Goal: Find specific page/section: Find specific page/section

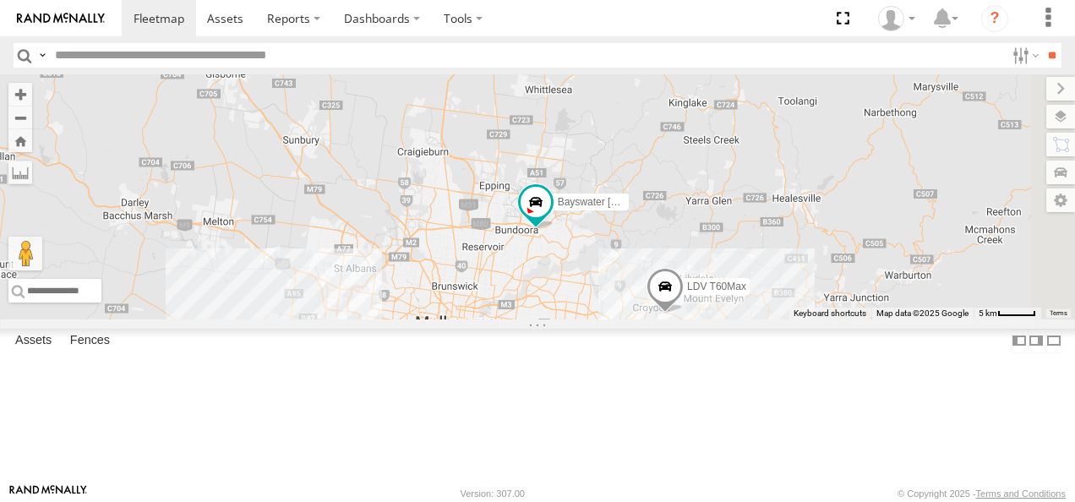
drag, startPoint x: 849, startPoint y: 281, endPoint x: 736, endPoint y: 353, distance: 133.0
click at [736, 320] on div "Bayswater [PERSON_NAME] Bendigo Isuzu FRR Westside UD 3 Bayswater UD LDV T60Max" at bounding box center [537, 196] width 1075 height 245
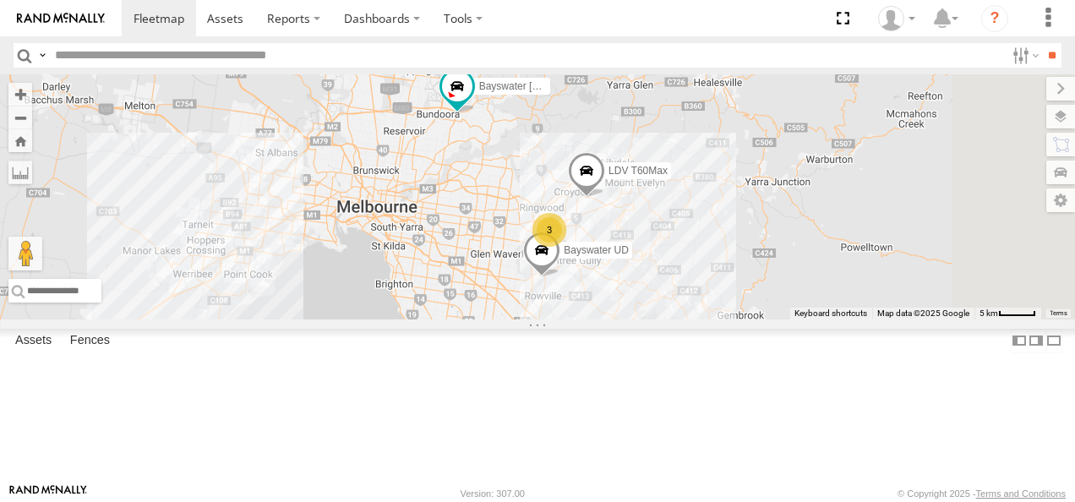
drag, startPoint x: 721, startPoint y: 360, endPoint x: 637, endPoint y: 236, distance: 149.8
click at [637, 236] on div "Bayswater [PERSON_NAME] Bendigo Isuzu FRR Westside UD 3 Bayswater UD LDV T60Max" at bounding box center [537, 196] width 1075 height 245
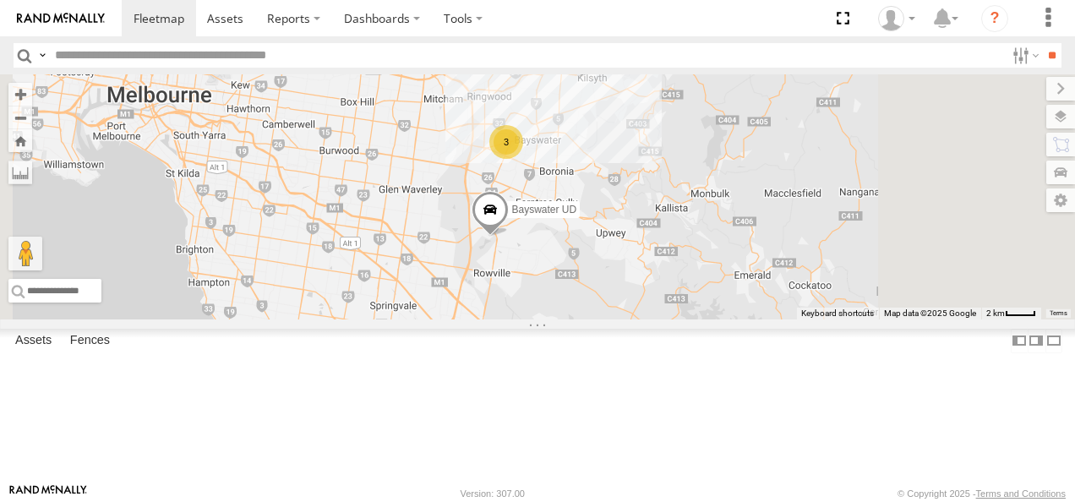
drag, startPoint x: 823, startPoint y: 236, endPoint x: 934, endPoint y: 352, distance: 160.2
click at [934, 320] on div "Bayswater [PERSON_NAME] Bendigo Isuzu FRR Westside UD Bayswater UD LDV T60Max 3" at bounding box center [537, 196] width 1075 height 245
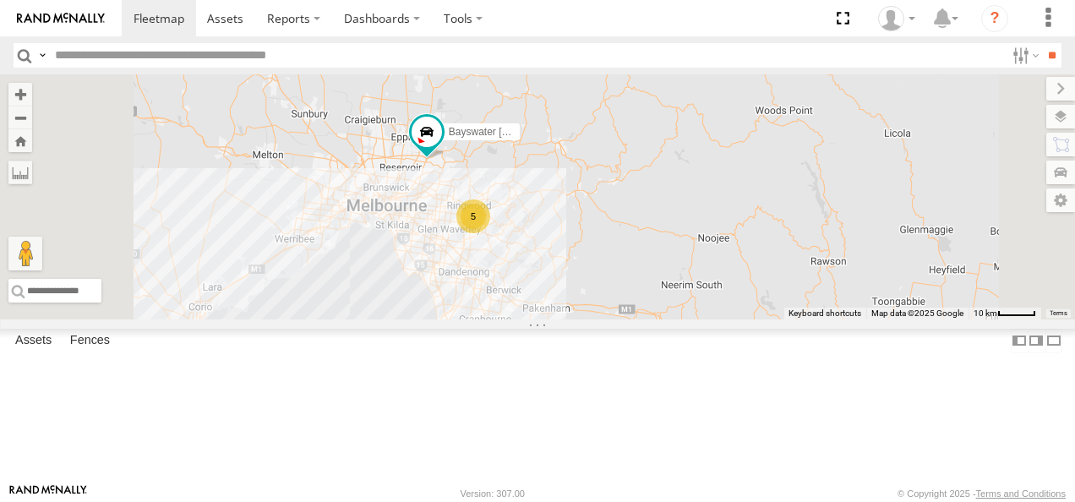
drag, startPoint x: 609, startPoint y: 262, endPoint x: 707, endPoint y: 282, distance: 100.1
click at [707, 282] on div "Bayswater [PERSON_NAME] Bendigo Isuzu FRR Westside UD 5" at bounding box center [537, 196] width 1075 height 245
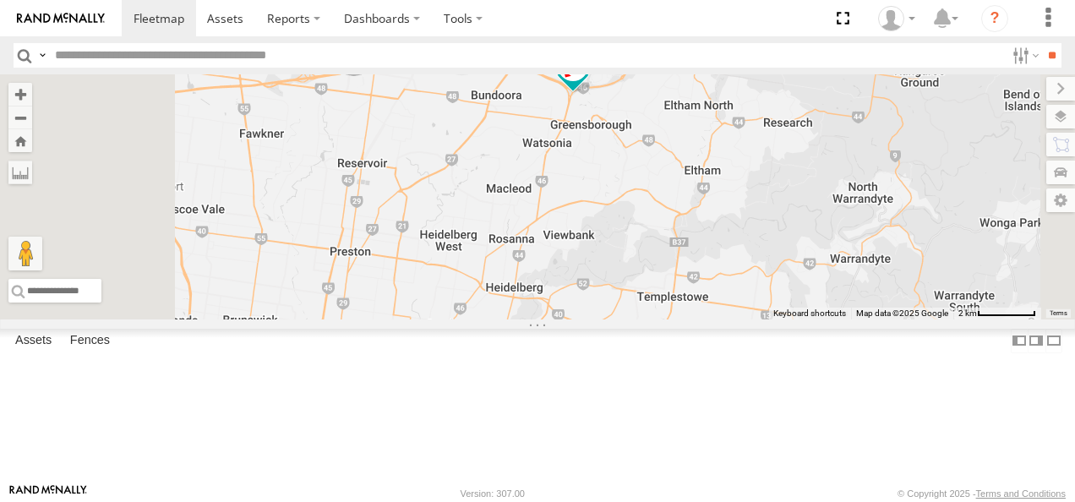
drag, startPoint x: 817, startPoint y: 227, endPoint x: 758, endPoint y: 380, distance: 164.5
click at [758, 320] on div "Bayswater [PERSON_NAME] Bendigo Isuzu FRR Westside UD LDV T60Max" at bounding box center [537, 196] width 1075 height 245
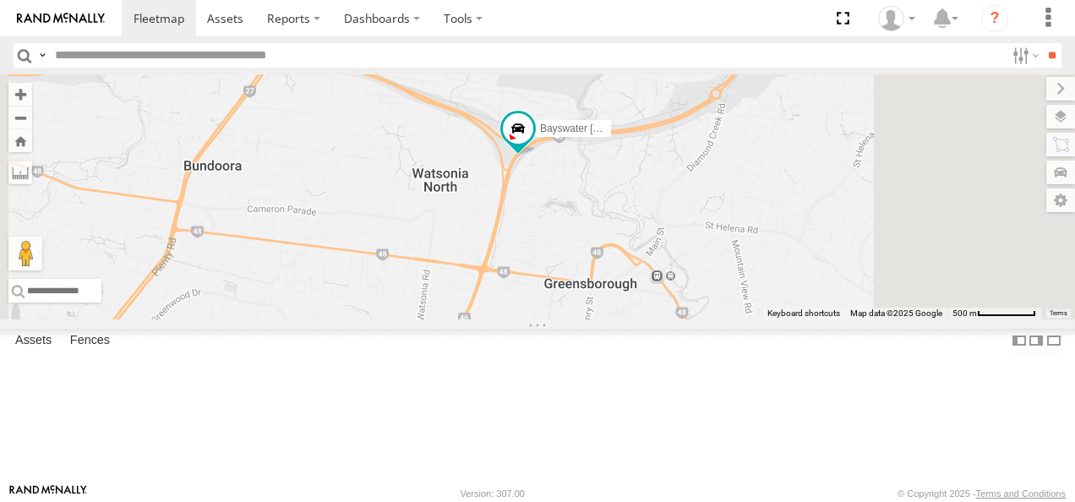
drag, startPoint x: 773, startPoint y: 165, endPoint x: 768, endPoint y: 282, distance: 117.6
click at [768, 282] on div "Bayswater [PERSON_NAME] Bendigo Isuzu FRR Westside UD LDV T60Max" at bounding box center [537, 196] width 1075 height 245
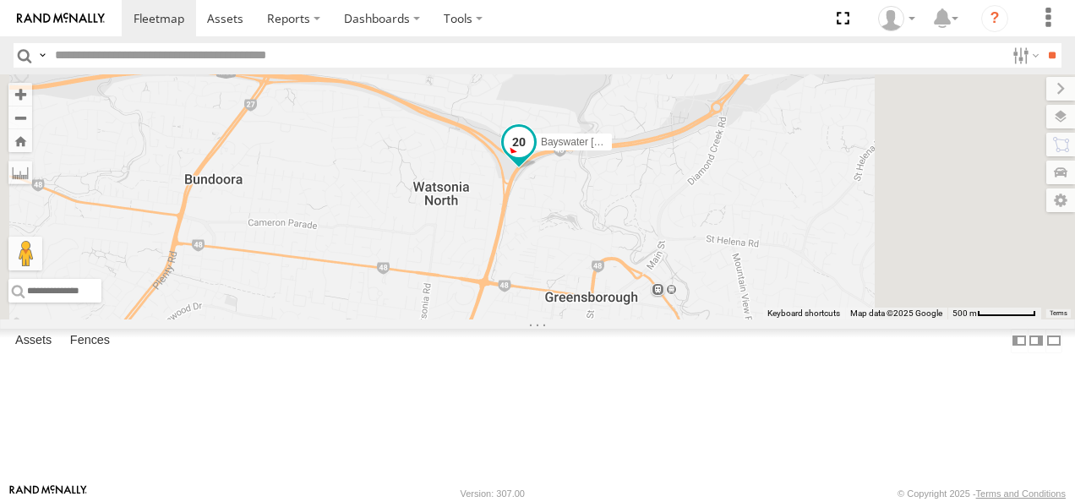
click at [534, 158] on span at bounding box center [519, 143] width 30 height 30
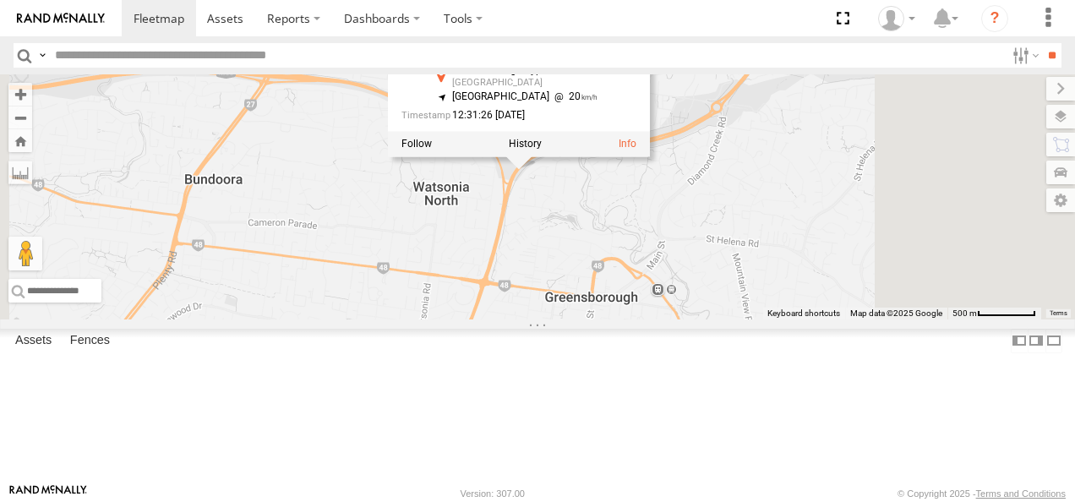
click at [883, 256] on div "Bayswater [PERSON_NAME] Bendigo Isuzu FRR Westside UD LDV T60Max Bayswater [PER…" at bounding box center [537, 196] width 1075 height 245
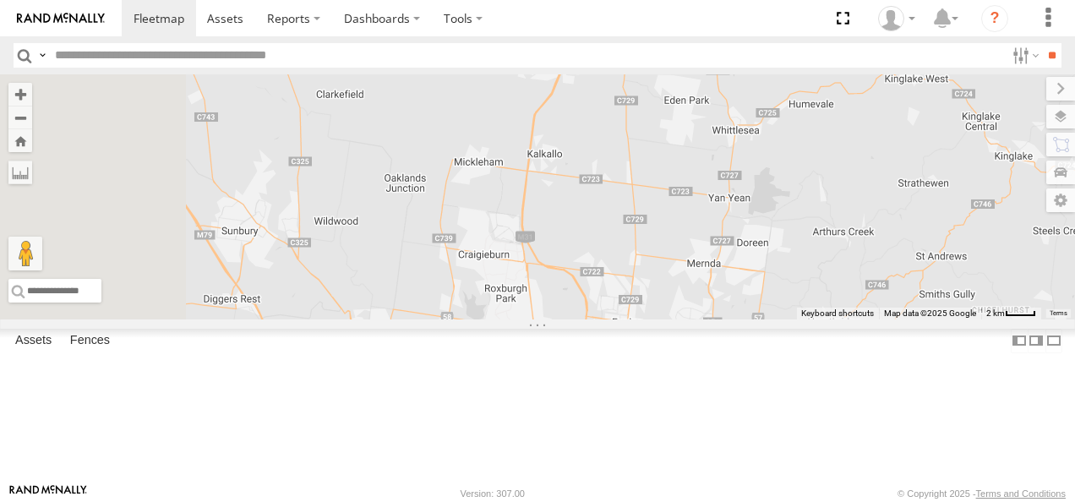
drag, startPoint x: 882, startPoint y: 196, endPoint x: 948, endPoint y: 390, distance: 204.8
click at [948, 320] on div "Bayswater [PERSON_NAME] Bendigo Isuzu FRR Westside UD LDV T60Max" at bounding box center [537, 196] width 1075 height 245
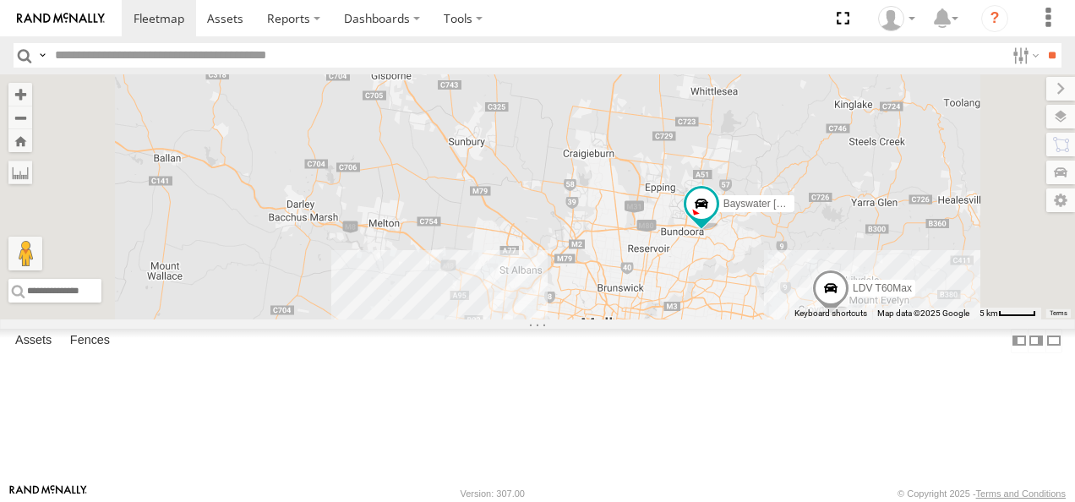
drag, startPoint x: 815, startPoint y: 263, endPoint x: 821, endPoint y: 189, distance: 73.8
click at [821, 189] on div "Bayswater [PERSON_NAME] Bendigo Isuzu FRR Westside UD LDV T60Max 3" at bounding box center [537, 196] width 1075 height 245
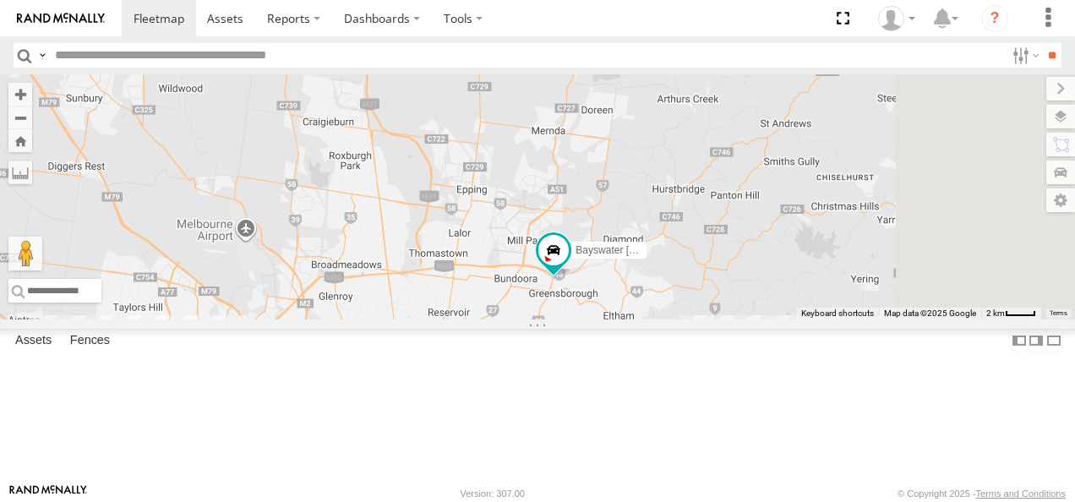
drag, startPoint x: 894, startPoint y: 286, endPoint x: 641, endPoint y: 268, distance: 254.2
click at [641, 268] on div "Bayswater [PERSON_NAME] Bendigo Isuzu FRR Westside UD LDV T60Max Bayswater UD" at bounding box center [537, 196] width 1075 height 245
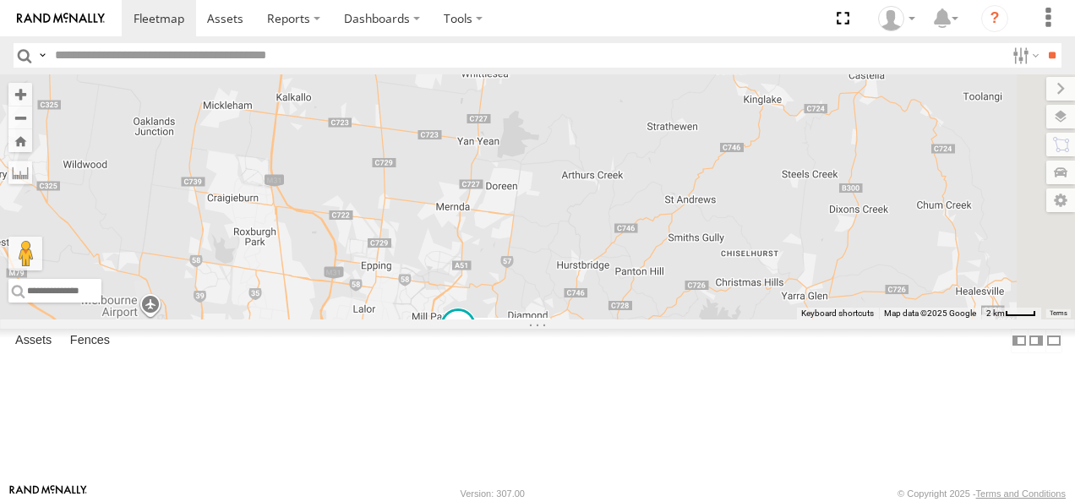
drag, startPoint x: 827, startPoint y: 260, endPoint x: 721, endPoint y: 316, distance: 119.9
click at [730, 320] on div "Bayswater [PERSON_NAME] Bendigo Isuzu FRR Westside UD LDV T60Max Bayswater UD" at bounding box center [537, 196] width 1075 height 245
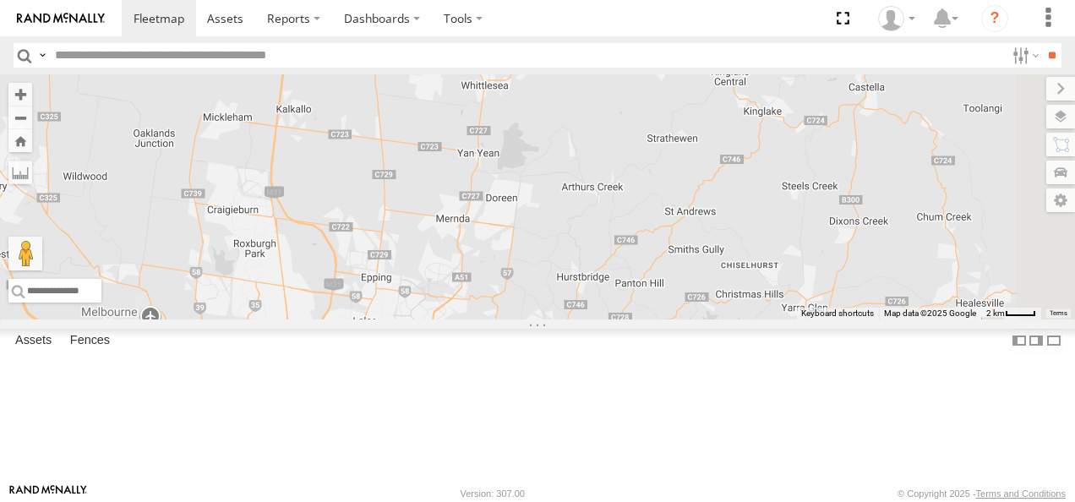
drag, startPoint x: 691, startPoint y: 187, endPoint x: 672, endPoint y: 335, distance: 149.1
click at [673, 320] on div "Bayswater [PERSON_NAME] Bendigo Isuzu FRR Westside UD LDV T60Max Bayswater UD" at bounding box center [537, 196] width 1075 height 245
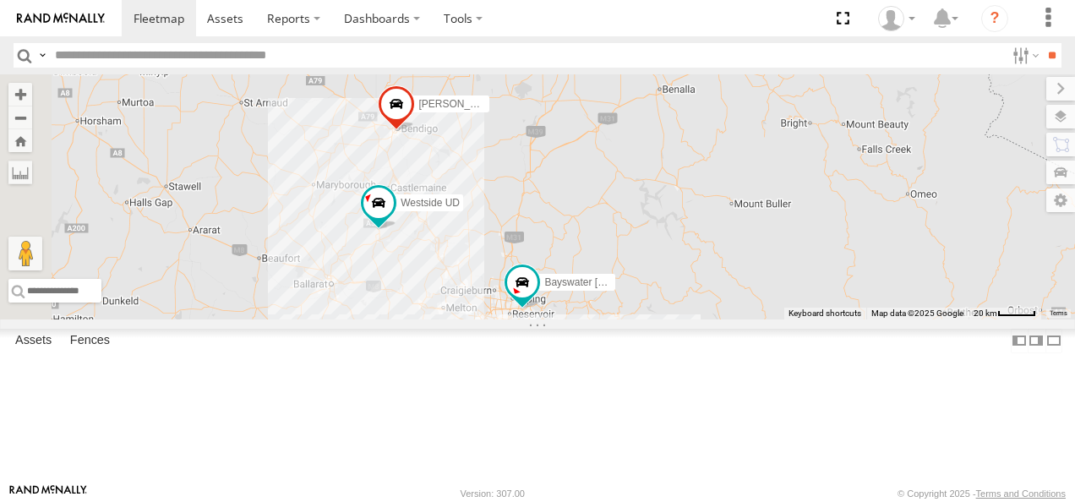
drag, startPoint x: 548, startPoint y: 256, endPoint x: 627, endPoint y: 352, distance: 124.3
click at [627, 320] on div "Bayswater [PERSON_NAME] Bendigo Isuzu FRR Westside UD 5" at bounding box center [537, 196] width 1075 height 245
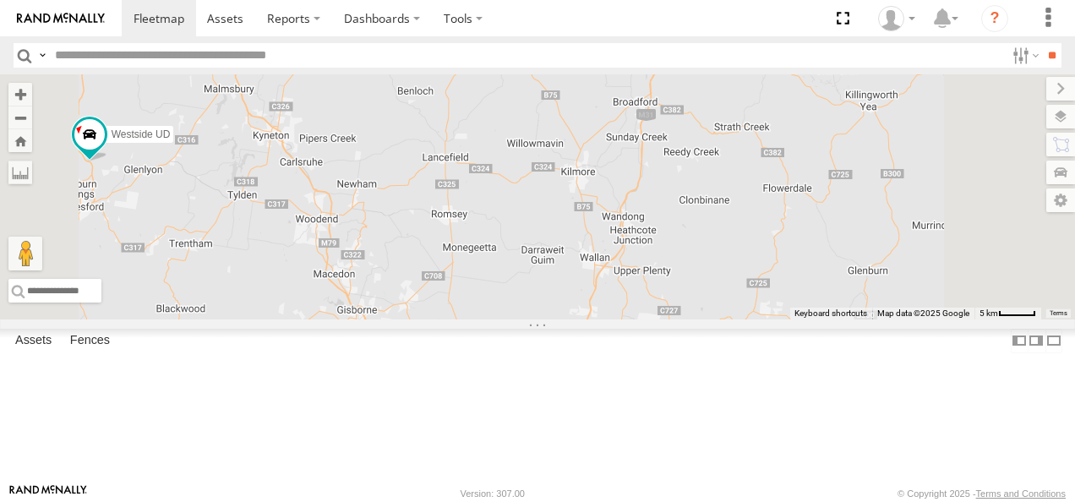
drag, startPoint x: 803, startPoint y: 303, endPoint x: 685, endPoint y: 225, distance: 141.6
click at [685, 225] on div "Bayswater [PERSON_NAME] Bendigo Isuzu FRR Westside UD" at bounding box center [537, 196] width 1075 height 245
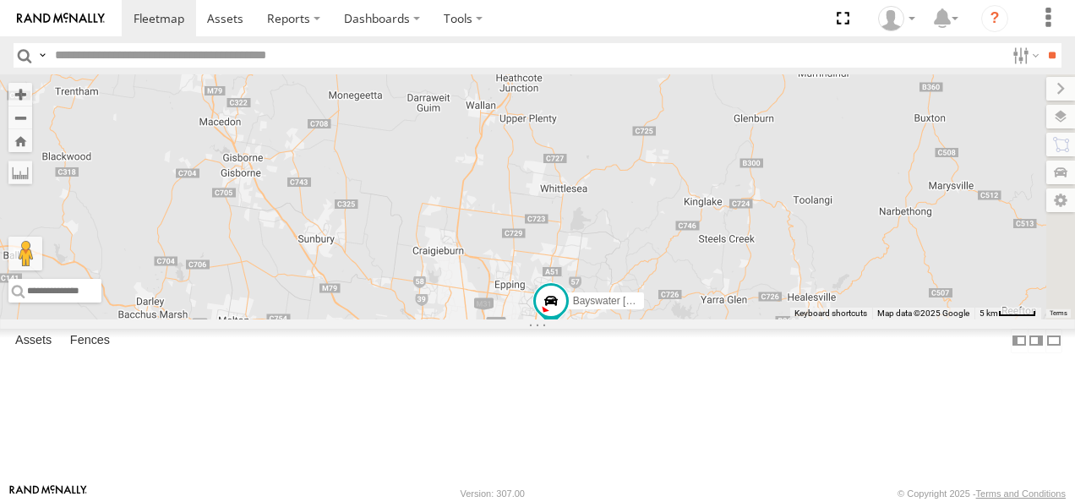
drag, startPoint x: 724, startPoint y: 293, endPoint x: 663, endPoint y: 141, distance: 163.9
click at [663, 141] on div "Bayswater [PERSON_NAME] Bendigo Isuzu FRR Westside UD" at bounding box center [537, 196] width 1075 height 245
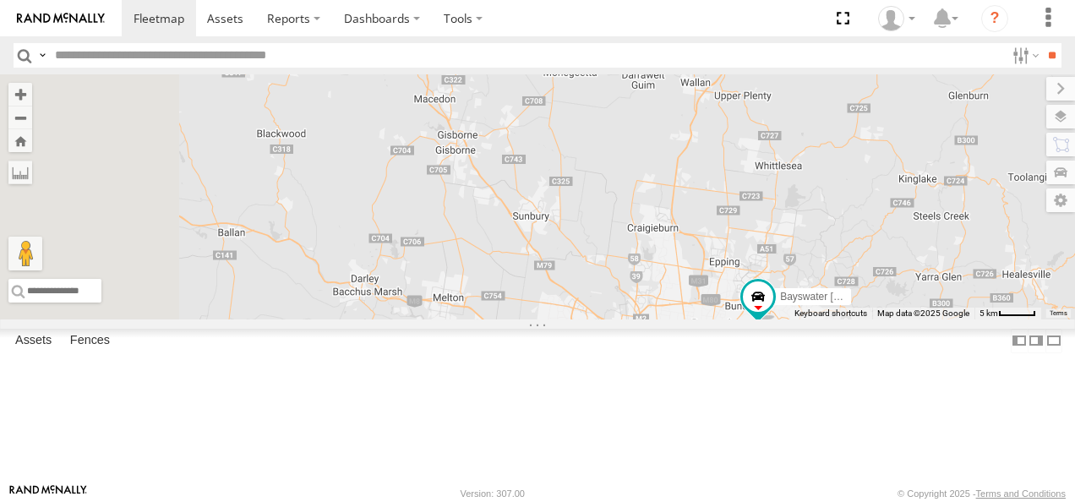
drag, startPoint x: 653, startPoint y: 245, endPoint x: 879, endPoint y: 240, distance: 225.8
click at [879, 240] on div "Bayswater [PERSON_NAME] Bendigo Isuzu FRR Westside UD 3 LDV T60Max" at bounding box center [537, 196] width 1075 height 245
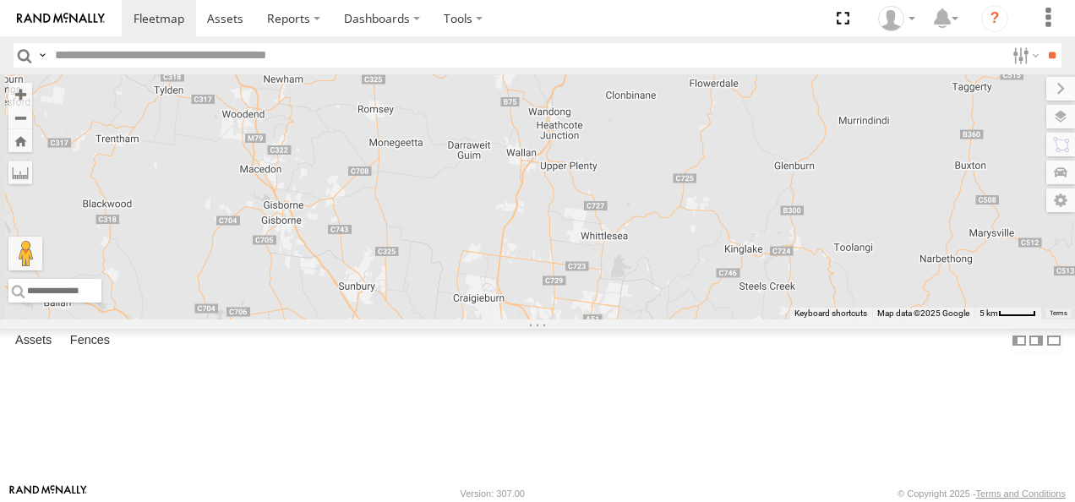
drag, startPoint x: 816, startPoint y: 313, endPoint x: 620, endPoint y: 394, distance: 211.5
click at [620, 320] on div "Bayswater [PERSON_NAME] Bendigo Isuzu FRR Westside UD 3 LDV T60Max" at bounding box center [537, 196] width 1075 height 245
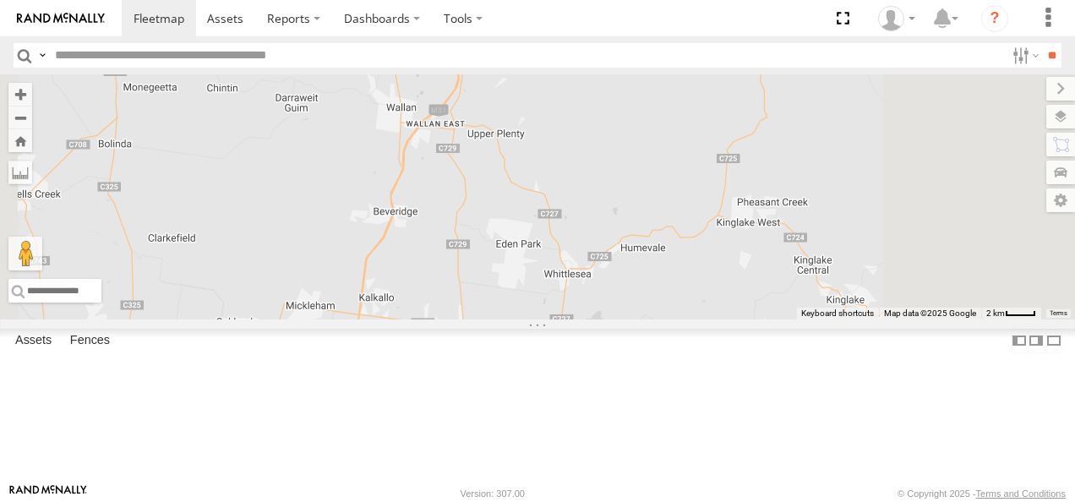
drag, startPoint x: 728, startPoint y: 225, endPoint x: 703, endPoint y: 47, distance: 179.2
click at [703, 48] on body at bounding box center [537, 251] width 1075 height 502
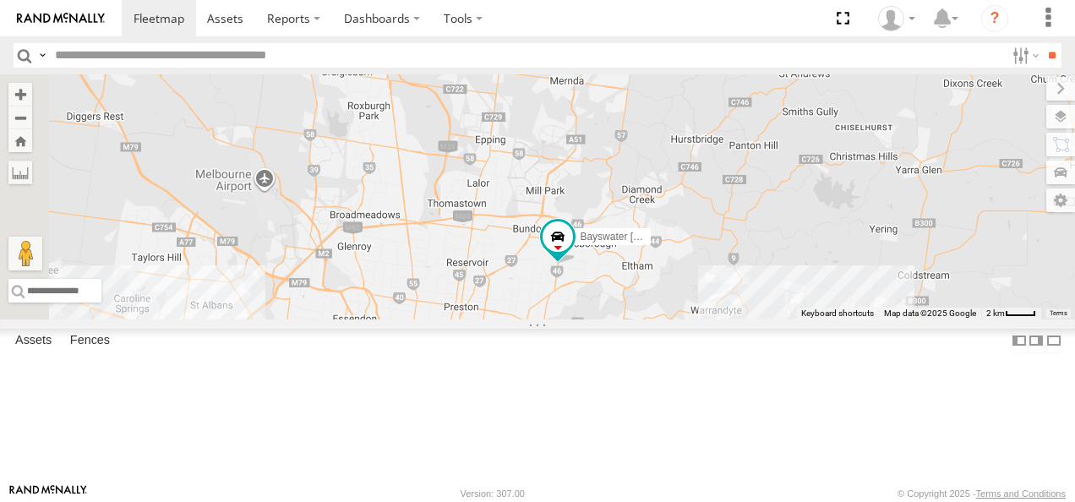
drag, startPoint x: 694, startPoint y: 219, endPoint x: 764, endPoint y: 127, distance: 115.8
click at [764, 127] on div "Bayswater [PERSON_NAME] Bendigo Isuzu FRR Westside UD LDV T60Max" at bounding box center [537, 196] width 1075 height 245
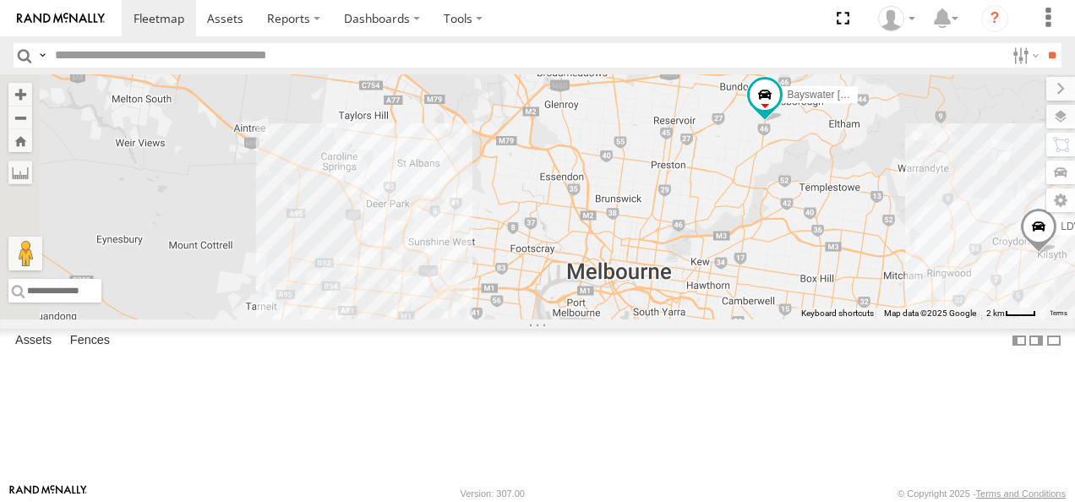
drag, startPoint x: 646, startPoint y: 320, endPoint x: 896, endPoint y: 166, distance: 294.2
click at [896, 166] on div "Bayswater [PERSON_NAME] Bendigo Isuzu FRR Westside UD LDV T60Max" at bounding box center [537, 196] width 1075 height 245
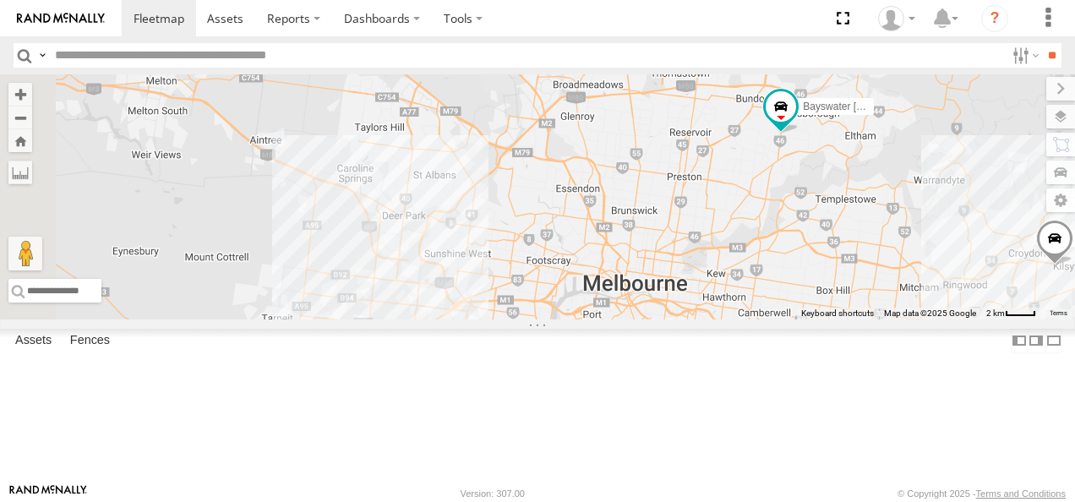
drag, startPoint x: 768, startPoint y: 216, endPoint x: 783, endPoint y: 231, distance: 20.9
click at [783, 231] on div "Bayswater [PERSON_NAME] Bendigo Isuzu FRR Westside UD LDV T60Max" at bounding box center [537, 196] width 1075 height 245
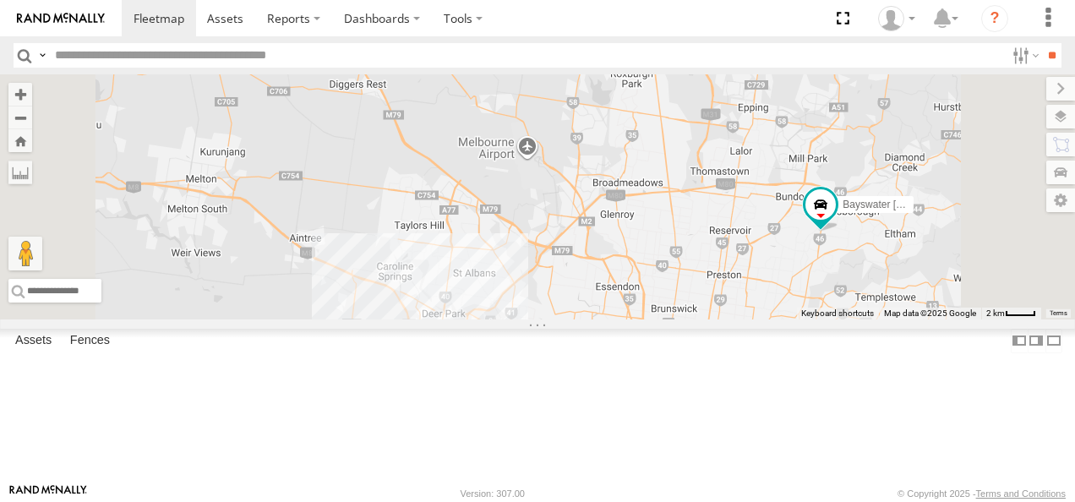
drag, startPoint x: 686, startPoint y: 213, endPoint x: 766, endPoint y: 328, distance: 139.8
click at [766, 320] on div "Bayswater [PERSON_NAME] Bendigo Isuzu FRR Westside UD LDV T60Max" at bounding box center [537, 196] width 1075 height 245
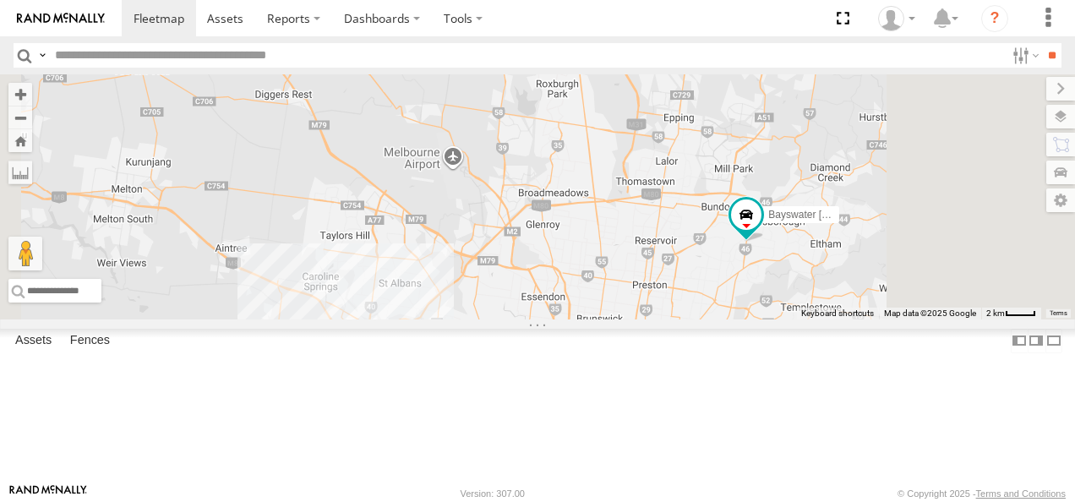
drag, startPoint x: 778, startPoint y: 250, endPoint x: 708, endPoint y: 251, distance: 70.2
click at [708, 251] on div "Bayswater [PERSON_NAME] Bendigo Isuzu FRR Westside UD LDV T60Max" at bounding box center [537, 196] width 1075 height 245
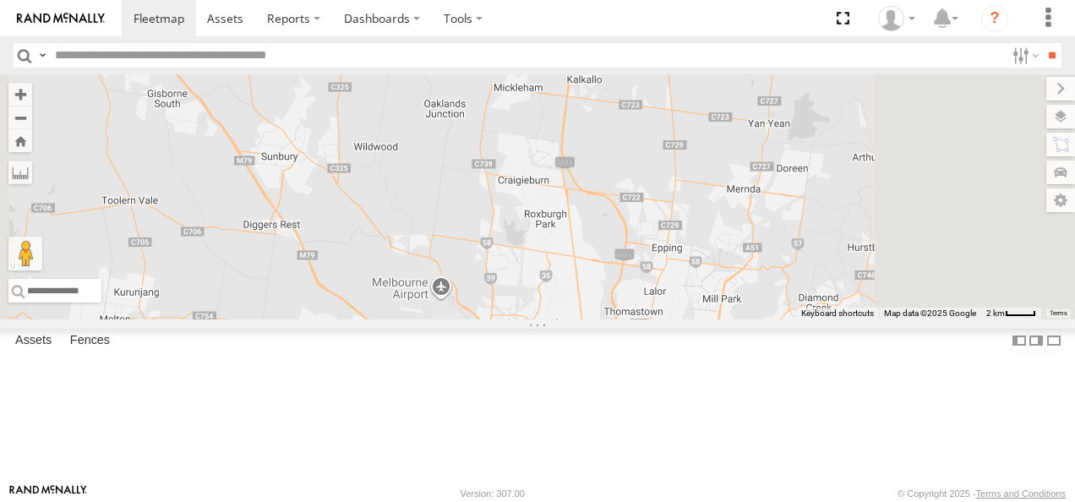
drag, startPoint x: 784, startPoint y: 212, endPoint x: 772, endPoint y: 323, distance: 111.5
click at [772, 320] on div "Bayswater [PERSON_NAME] Bendigo Isuzu FRR Westside UD LDV T60Max" at bounding box center [537, 196] width 1075 height 245
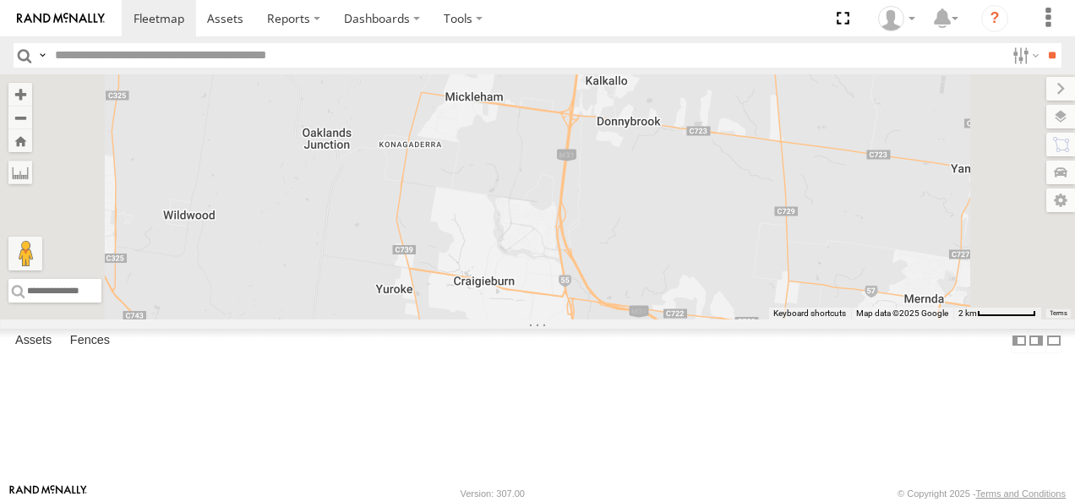
drag, startPoint x: 720, startPoint y: 198, endPoint x: 730, endPoint y: 335, distance: 137.3
click at [729, 320] on div "Bayswater [PERSON_NAME] Bendigo Isuzu FRR Westside UD LDV T60Max" at bounding box center [537, 196] width 1075 height 245
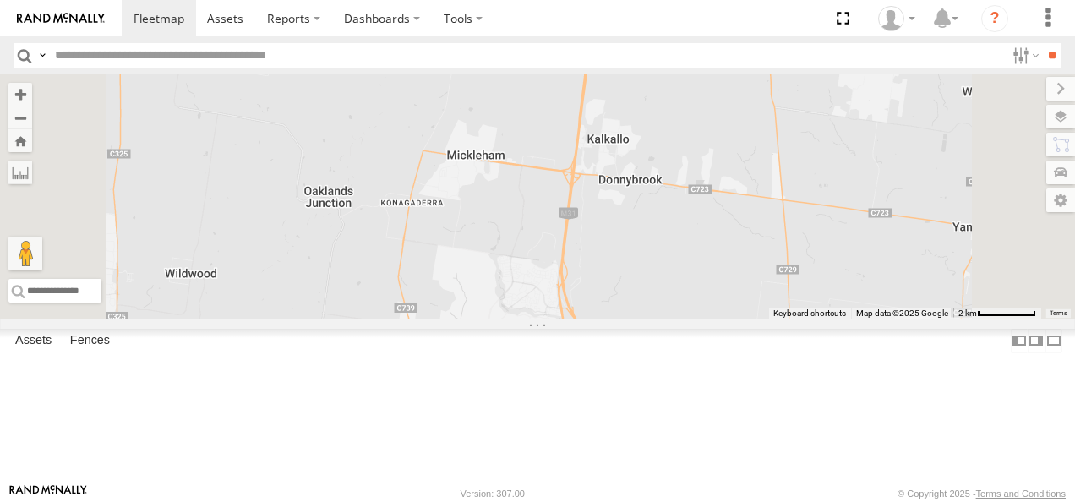
drag, startPoint x: 739, startPoint y: 229, endPoint x: 730, endPoint y: 369, distance: 140.6
click at [730, 320] on div "Bayswater [PERSON_NAME] Bendigo Isuzu FRR Westside UD LDV T60Max" at bounding box center [537, 196] width 1075 height 245
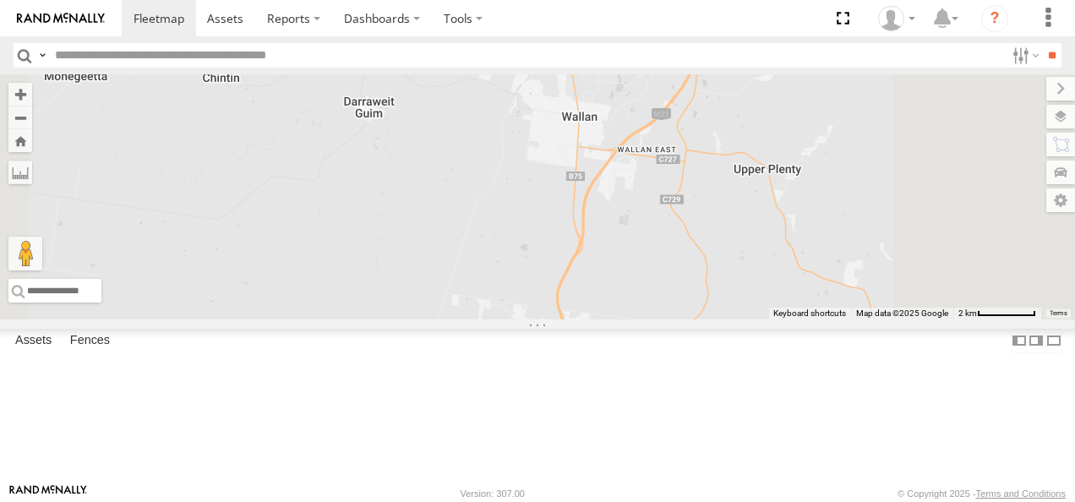
drag, startPoint x: 717, startPoint y: 274, endPoint x: 662, endPoint y: 441, distance: 176.2
click at [663, 320] on div "Bayswater [PERSON_NAME] Bendigo Isuzu FRR Westside UD LDV T60Max" at bounding box center [537, 196] width 1075 height 245
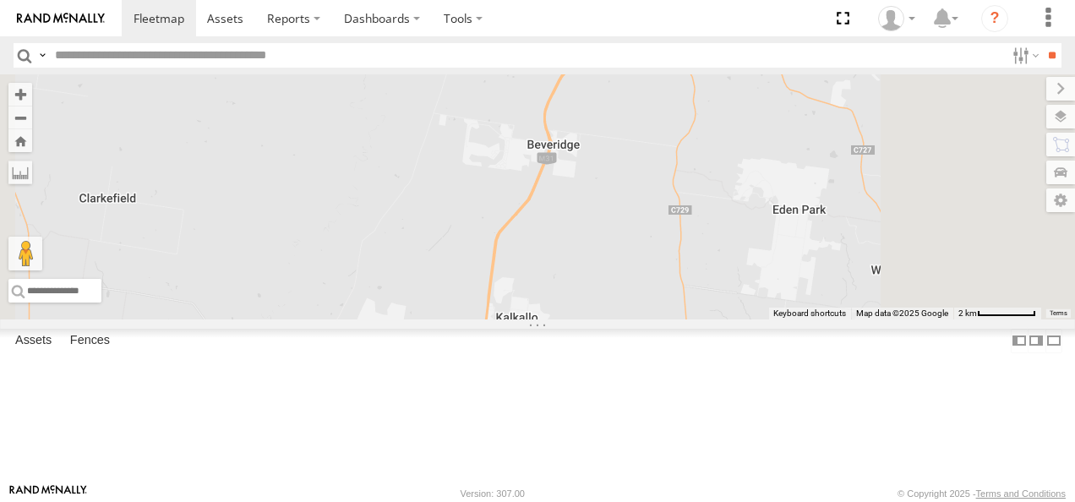
drag, startPoint x: 660, startPoint y: 363, endPoint x: 661, endPoint y: 114, distance: 248.5
click at [661, 122] on div "Bayswater [PERSON_NAME] Bendigo Isuzu FRR Westside UD LDV T60Max" at bounding box center [537, 196] width 1075 height 245
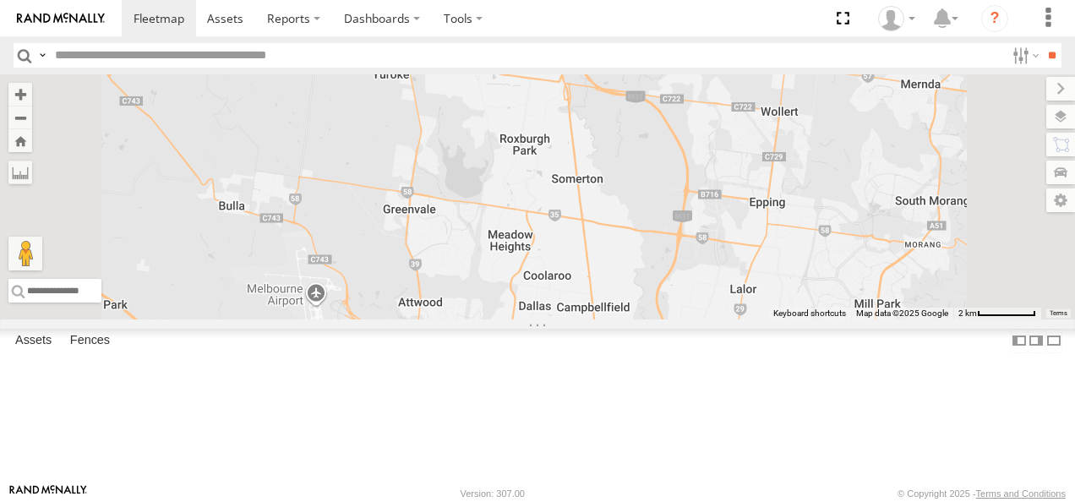
drag, startPoint x: 685, startPoint y: 216, endPoint x: 755, endPoint y: 201, distance: 71.8
click at [755, 201] on div "Bayswater [PERSON_NAME] Bendigo Isuzu FRR Westside UD LDV T60Max" at bounding box center [537, 196] width 1075 height 245
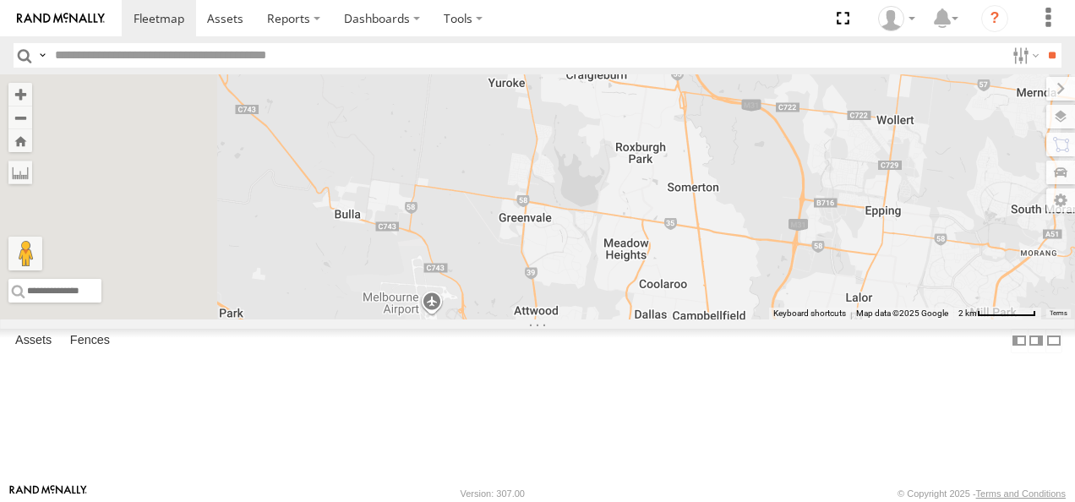
drag, startPoint x: 703, startPoint y: 235, endPoint x: 821, endPoint y: 243, distance: 117.8
click at [821, 243] on div "Bayswater [PERSON_NAME] Bendigo Isuzu FRR Westside UD LDV T60Max" at bounding box center [537, 196] width 1075 height 245
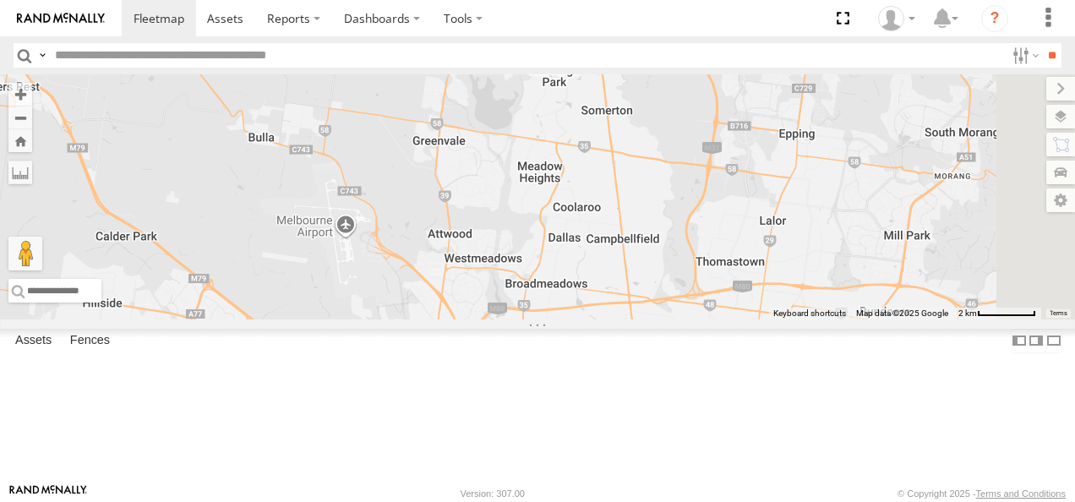
drag, startPoint x: 872, startPoint y: 311, endPoint x: 785, endPoint y: 230, distance: 118.4
click at [785, 230] on div "Bayswater [PERSON_NAME] Bendigo Isuzu FRR Westside UD LDV T60Max" at bounding box center [537, 196] width 1075 height 245
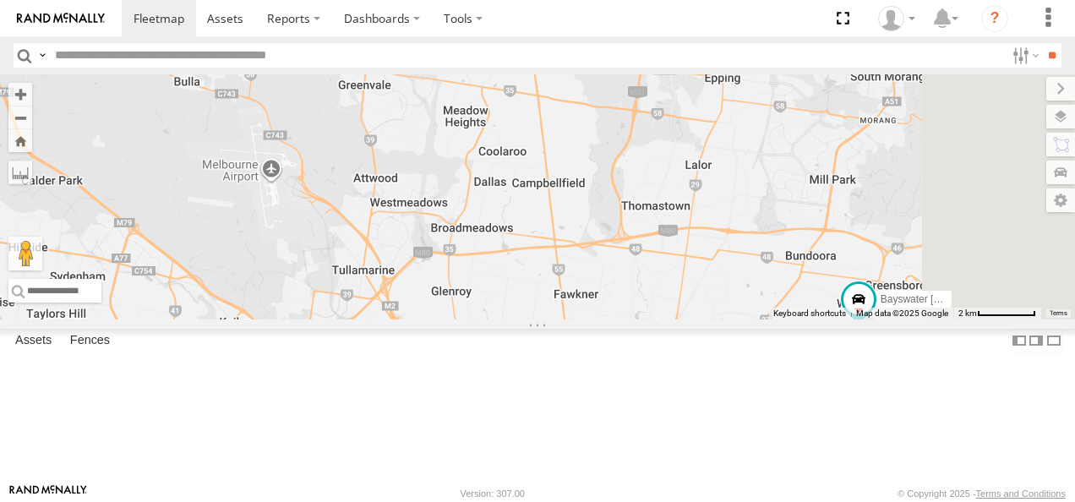
drag, startPoint x: 872, startPoint y: 262, endPoint x: 780, endPoint y: 198, distance: 111.6
click at [780, 198] on div "Bayswater [PERSON_NAME] Bendigo Isuzu FRR Westside UD LDV T60Max" at bounding box center [537, 196] width 1075 height 245
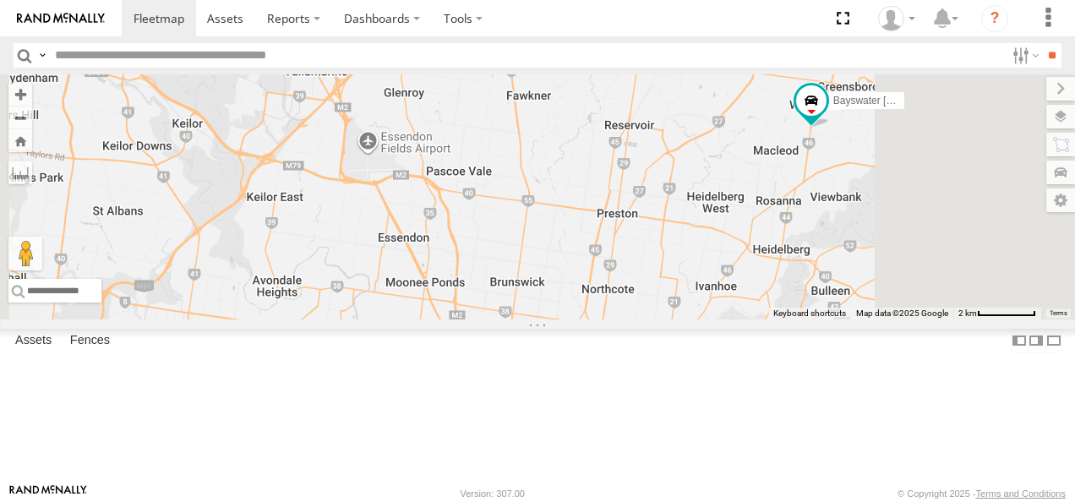
drag, startPoint x: 908, startPoint y: 287, endPoint x: 833, endPoint y: 123, distance: 181.2
click at [833, 123] on div "Bayswater [PERSON_NAME] Bendigo Isuzu FRR Westside UD LDV T60Max" at bounding box center [537, 196] width 1075 height 245
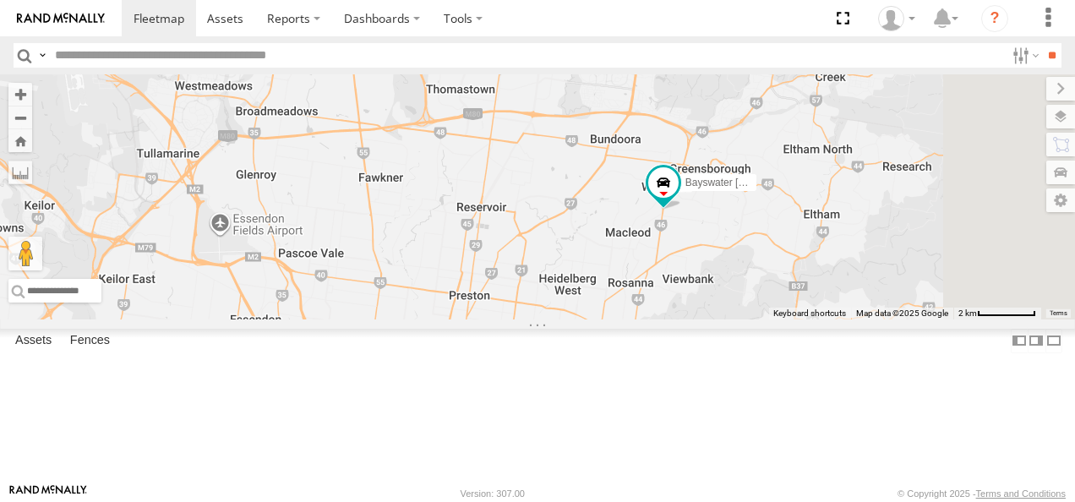
drag, startPoint x: 874, startPoint y: 161, endPoint x: 727, endPoint y: 248, distance: 170.5
click at [727, 248] on div "Bayswater [PERSON_NAME] Bendigo Isuzu FRR Westside UD LDV T60Max" at bounding box center [537, 196] width 1075 height 245
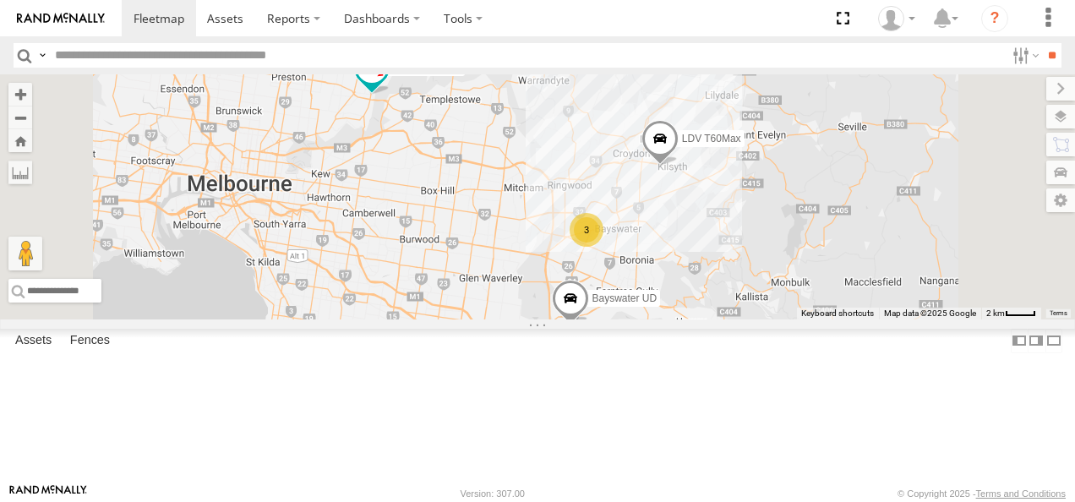
click at [589, 325] on div "Bayswater UD" at bounding box center [570, 303] width 37 height 46
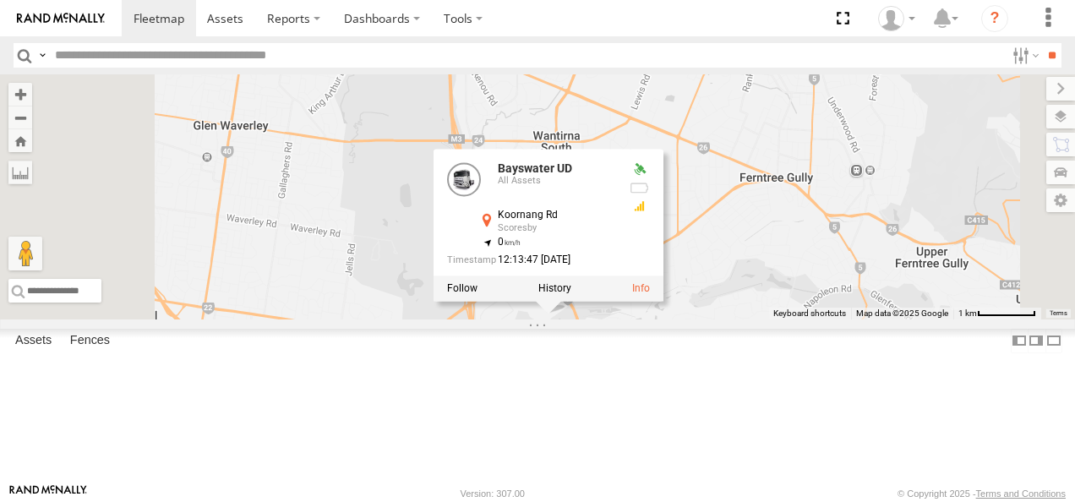
drag, startPoint x: 912, startPoint y: 394, endPoint x: 921, endPoint y: 329, distance: 65.6
click at [921, 320] on div "Bayswater [PERSON_NAME] Bendigo Isuzu FRR Westside UD Bayswater UD LDV T60Max B…" at bounding box center [537, 196] width 1075 height 245
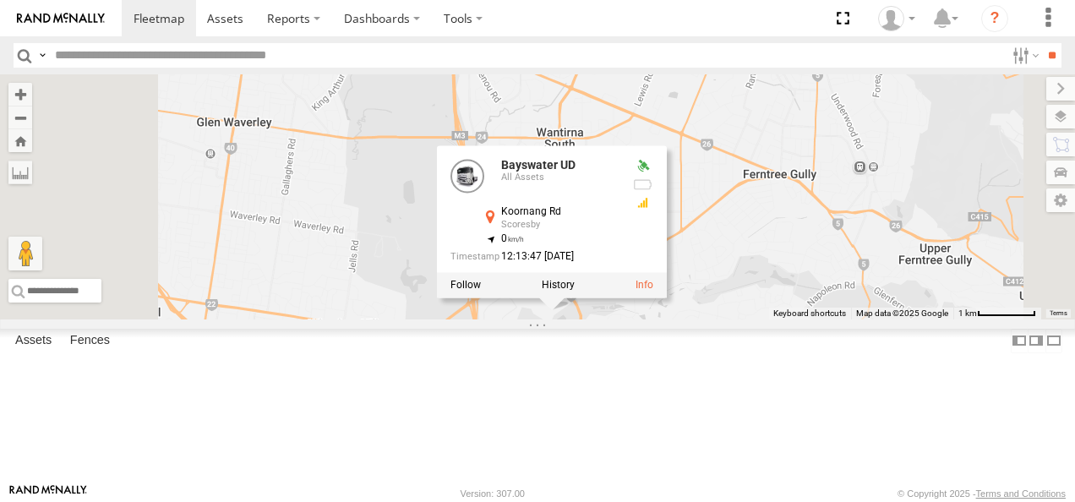
click at [946, 320] on div "Bayswater [PERSON_NAME] Bendigo Isuzu FRR Westside UD Bayswater UD LDV T60Max B…" at bounding box center [537, 196] width 1075 height 245
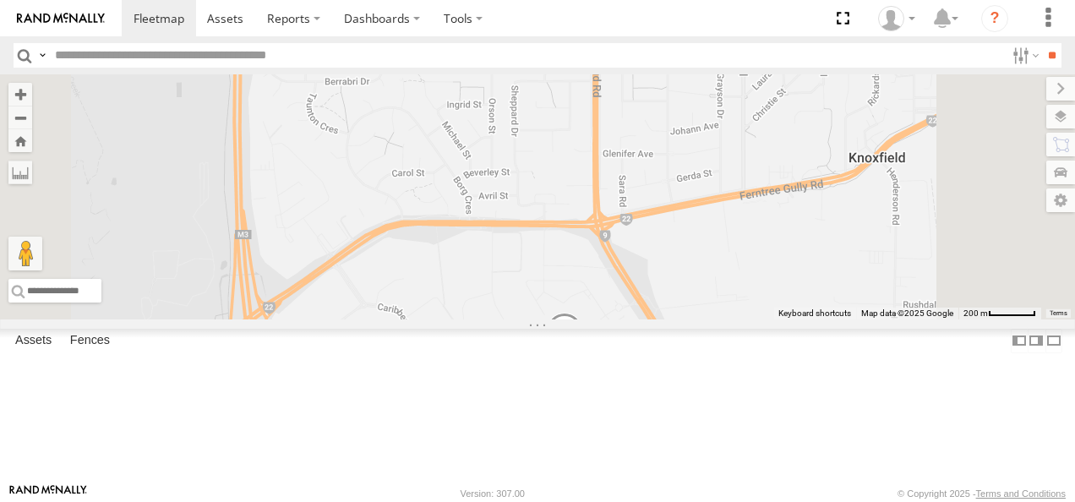
drag, startPoint x: 877, startPoint y: 391, endPoint x: 893, endPoint y: 320, distance: 71.8
click at [888, 320] on div "Bayswater [PERSON_NAME] Bendigo Isuzu FRR Westside UD Bayswater UD LDV T60Max" at bounding box center [537, 196] width 1075 height 245
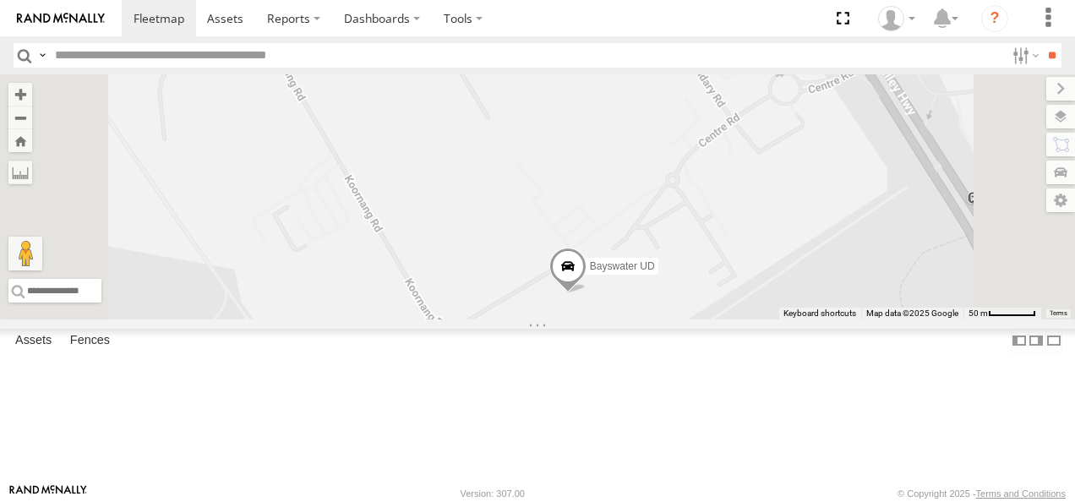
drag, startPoint x: 903, startPoint y: 347, endPoint x: 905, endPoint y: 318, distance: 28.9
click at [905, 318] on div "Bayswater [PERSON_NAME] Bendigo Isuzu FRR Westside UD Bayswater UD LDV T60Max" at bounding box center [537, 196] width 1075 height 245
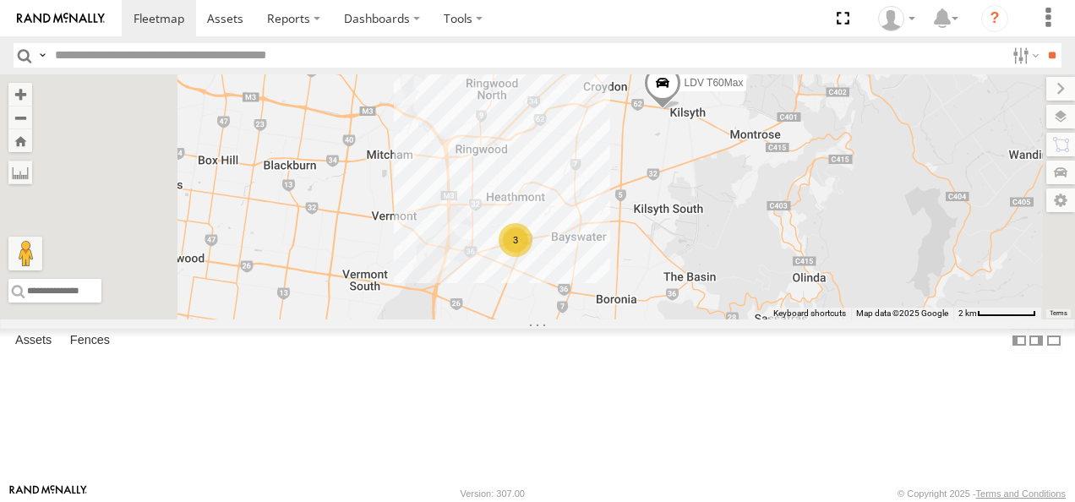
drag, startPoint x: 749, startPoint y: 196, endPoint x: 717, endPoint y: 387, distance: 193.7
click at [717, 320] on div "Bayswater [PERSON_NAME] Bendigo Isuzu FRR Westside UD Bayswater UD LDV T60Max 3" at bounding box center [537, 196] width 1075 height 245
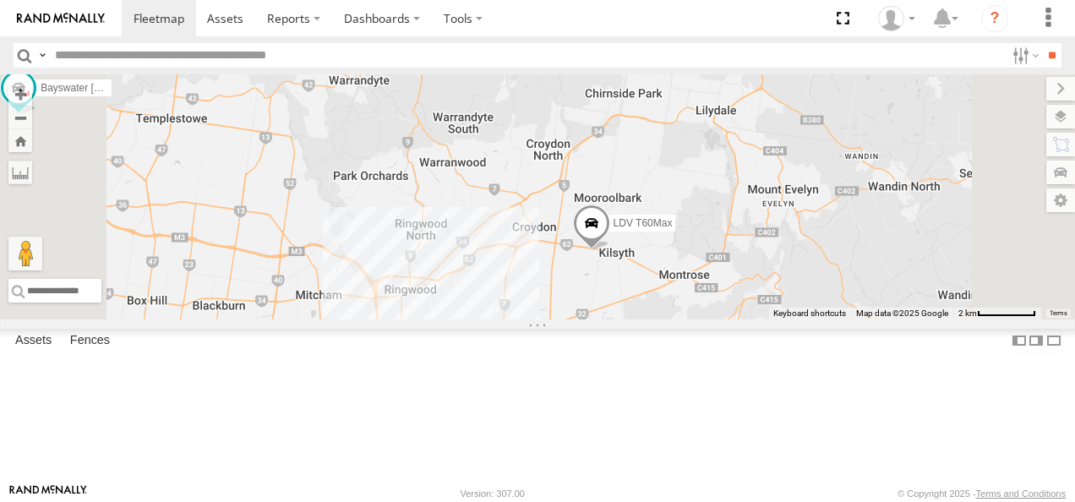
drag, startPoint x: 861, startPoint y: 253, endPoint x: 781, endPoint y: 401, distance: 167.9
click at [781, 320] on div "Bayswater [PERSON_NAME] Bendigo Isuzu FRR Westside UD Bayswater UD LDV T60Max 3" at bounding box center [537, 196] width 1075 height 245
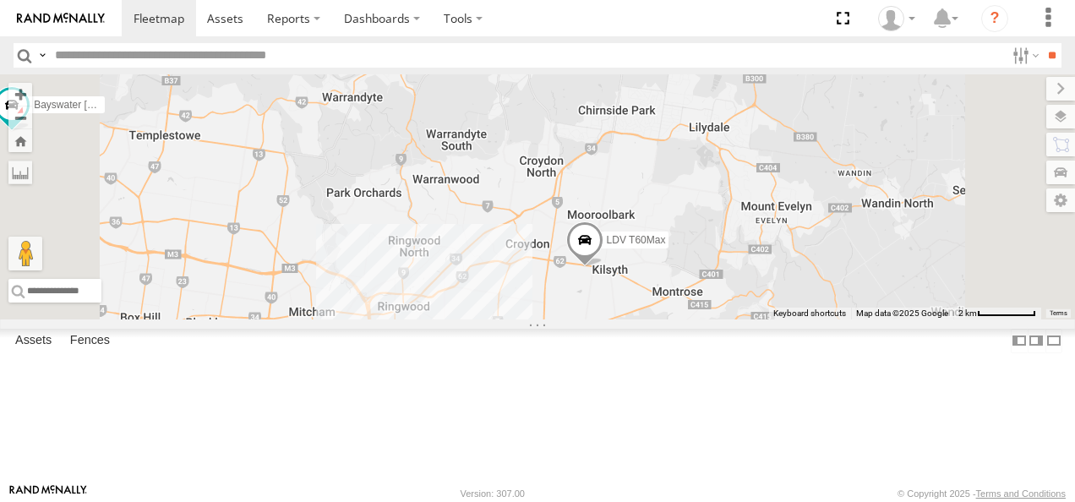
drag, startPoint x: 619, startPoint y: 281, endPoint x: 647, endPoint y: 401, distance: 123.2
click at [647, 320] on div "Bayswater [PERSON_NAME] Bendigo Isuzu FRR Westside UD Bayswater UD LDV T60Max 3" at bounding box center [537, 196] width 1075 height 245
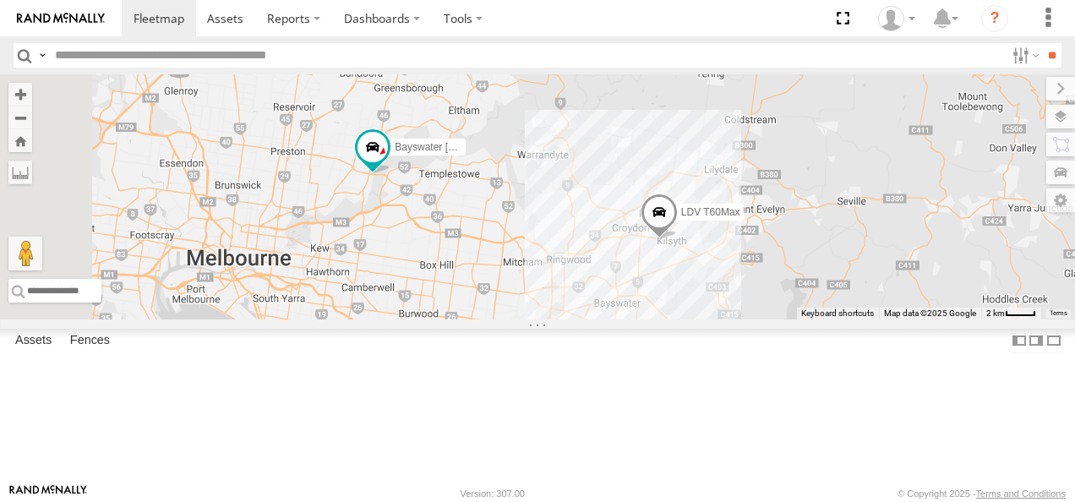
drag, startPoint x: 724, startPoint y: 288, endPoint x: 773, endPoint y: 242, distance: 67.6
click at [773, 242] on div "Bayswater [PERSON_NAME] Bendigo Isuzu FRR Westside UD Bayswater UD LDV T60Max" at bounding box center [537, 196] width 1075 height 245
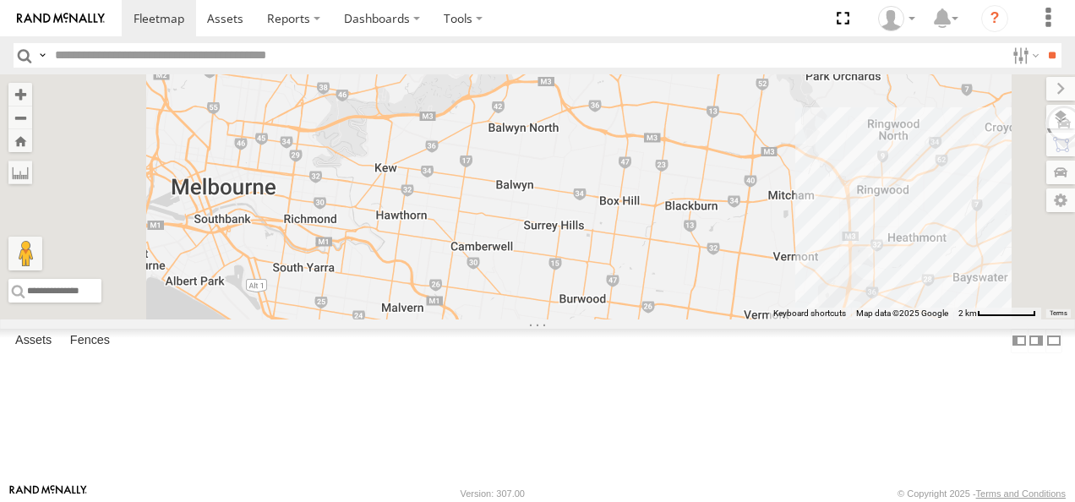
drag, startPoint x: 699, startPoint y: 194, endPoint x: 692, endPoint y: 345, distance: 151.5
click at [692, 320] on div "Bayswater [PERSON_NAME] Bendigo Isuzu FRR Westside UD Bayswater UD LDV T60Max" at bounding box center [537, 196] width 1075 height 245
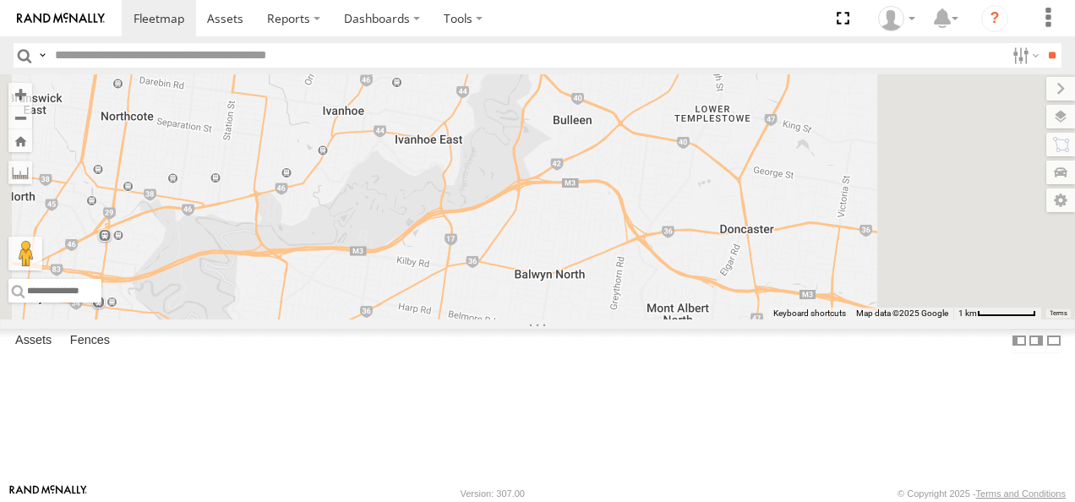
drag, startPoint x: 676, startPoint y: 242, endPoint x: 688, endPoint y: 336, distance: 95.4
click at [688, 320] on div "Bayswater [PERSON_NAME] Bendigo Isuzu FRR Westside UD Bayswater UD LDV T60Max" at bounding box center [537, 196] width 1075 height 245
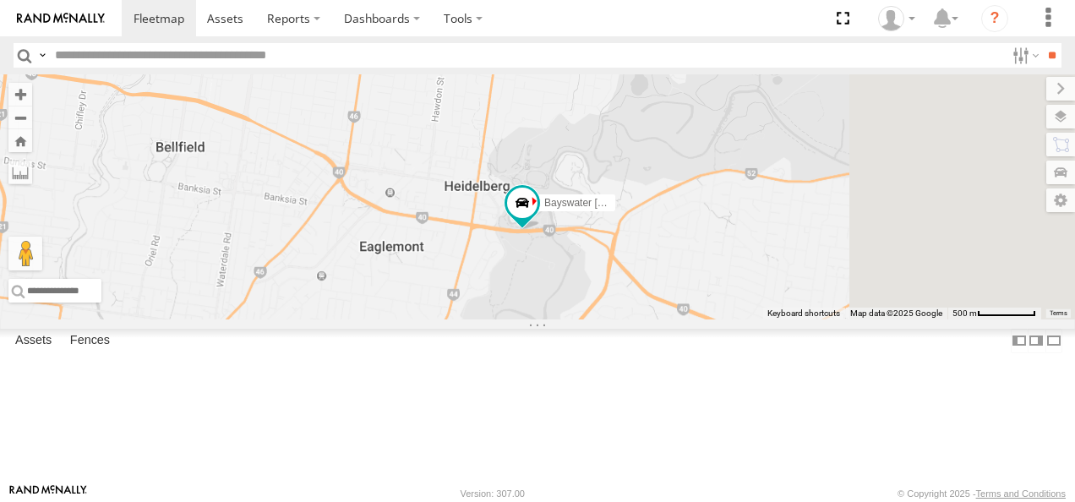
drag, startPoint x: 944, startPoint y: 350, endPoint x: 839, endPoint y: 326, distance: 108.3
click at [839, 320] on div "Bayswater [PERSON_NAME] Bendigo Isuzu FRR Westside UD Bayswater UD LDV T60Max" at bounding box center [537, 196] width 1075 height 245
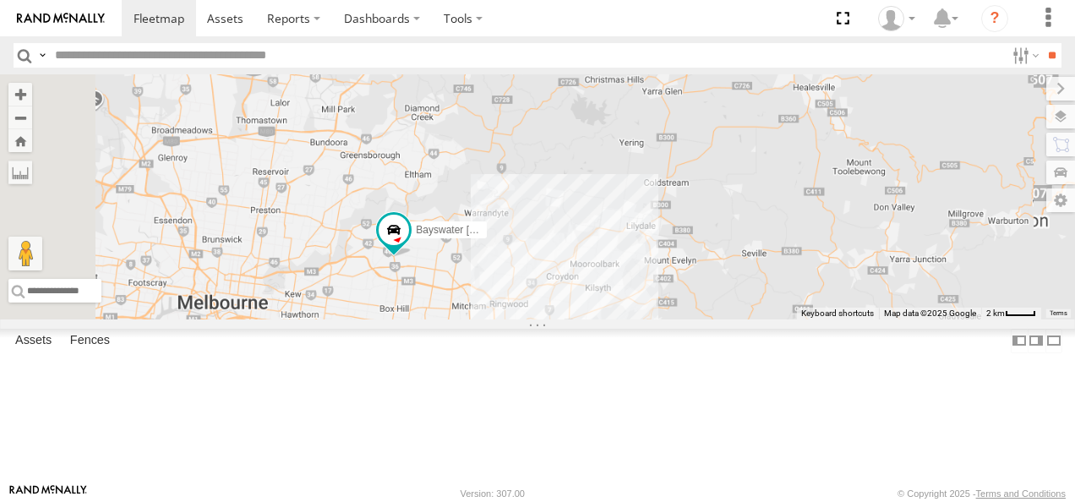
drag, startPoint x: 783, startPoint y: 313, endPoint x: 798, endPoint y: 277, distance: 38.6
click at [798, 277] on div "[PERSON_NAME] FRR Westside UD Bayswater [PERSON_NAME]" at bounding box center [537, 196] width 1075 height 245
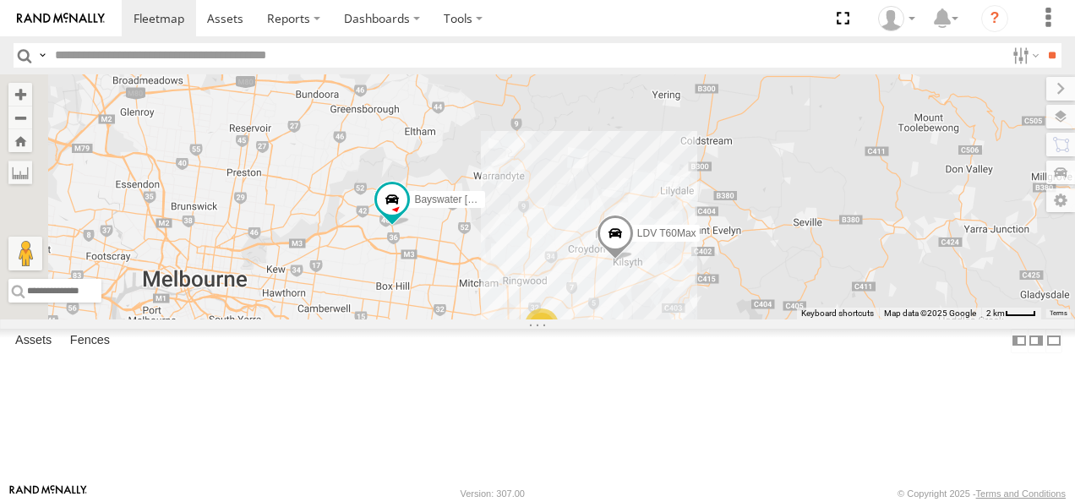
drag, startPoint x: 757, startPoint y: 314, endPoint x: 816, endPoint y: 236, distance: 97.9
click at [816, 236] on div "Bendigo Isuzu FRR Westside UD Bayswater [PERSON_NAME] 3 LDV T60Max" at bounding box center [537, 196] width 1075 height 245
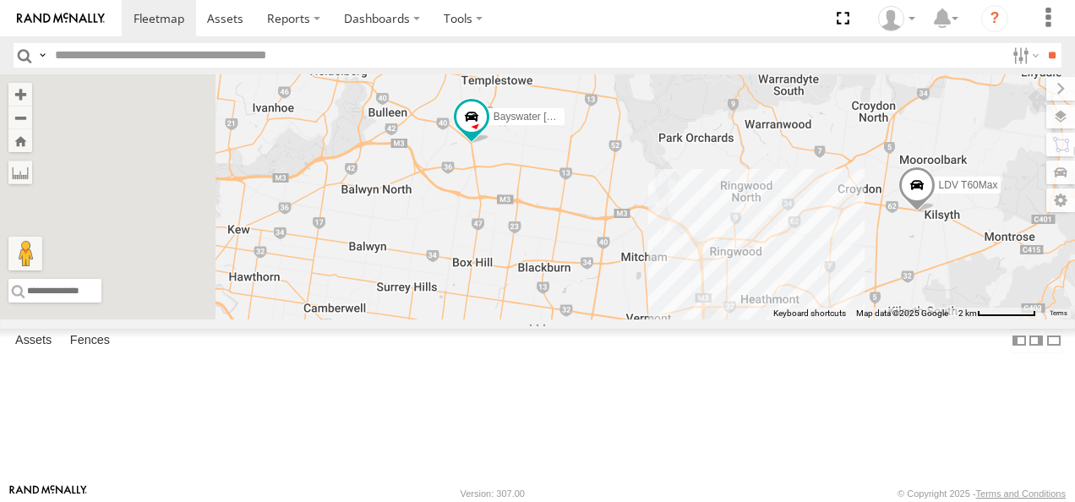
drag, startPoint x: 664, startPoint y: 262, endPoint x: 710, endPoint y: 304, distance: 62.2
click at [710, 304] on div "Bendigo Isuzu FRR Westside UD Bayswater [PERSON_NAME] LDV T60Max Bayswater UD 3" at bounding box center [537, 196] width 1075 height 245
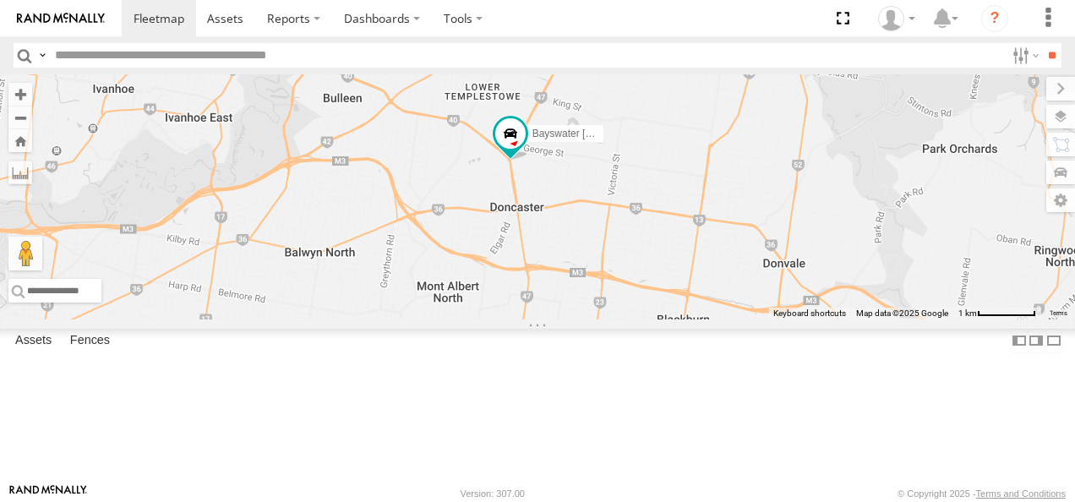
drag, startPoint x: 697, startPoint y: 257, endPoint x: 676, endPoint y: 257, distance: 20.3
click at [680, 260] on div "Bendigo Isuzu FRR Westside UD Bayswater [PERSON_NAME] LDV T60Max Bayswater UD" at bounding box center [537, 196] width 1075 height 245
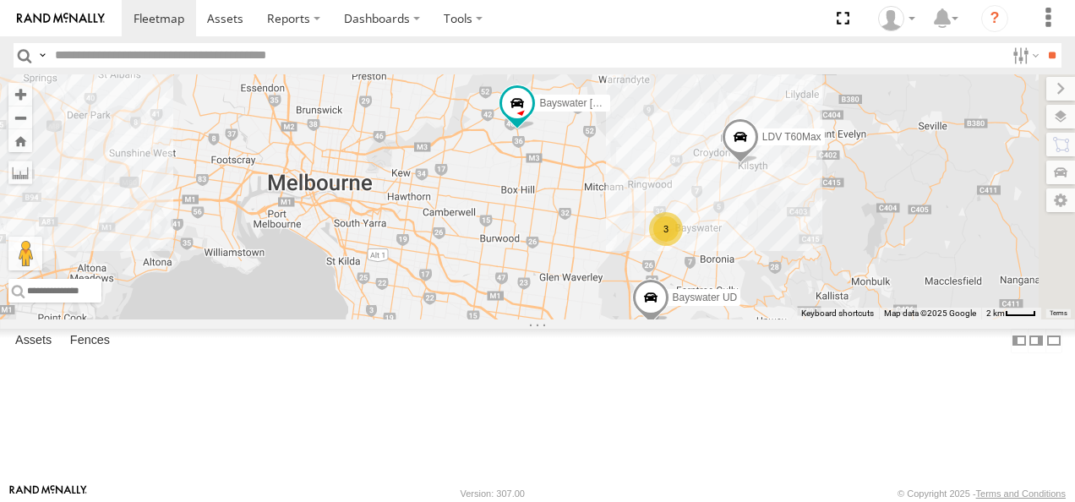
drag, startPoint x: 887, startPoint y: 329, endPoint x: 830, endPoint y: 291, distance: 68.2
click at [830, 291] on div "Bendigo Isuzu FRR Westside UD Bayswater [PERSON_NAME] LDV T60Max Bayswater UD 3" at bounding box center [537, 196] width 1075 height 245
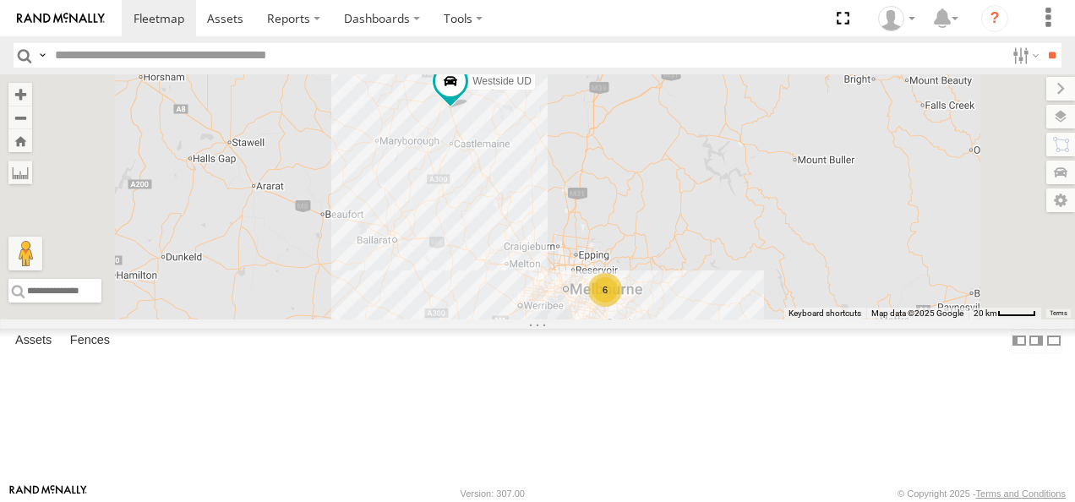
click at [622, 307] on div "6" at bounding box center [605, 290] width 34 height 34
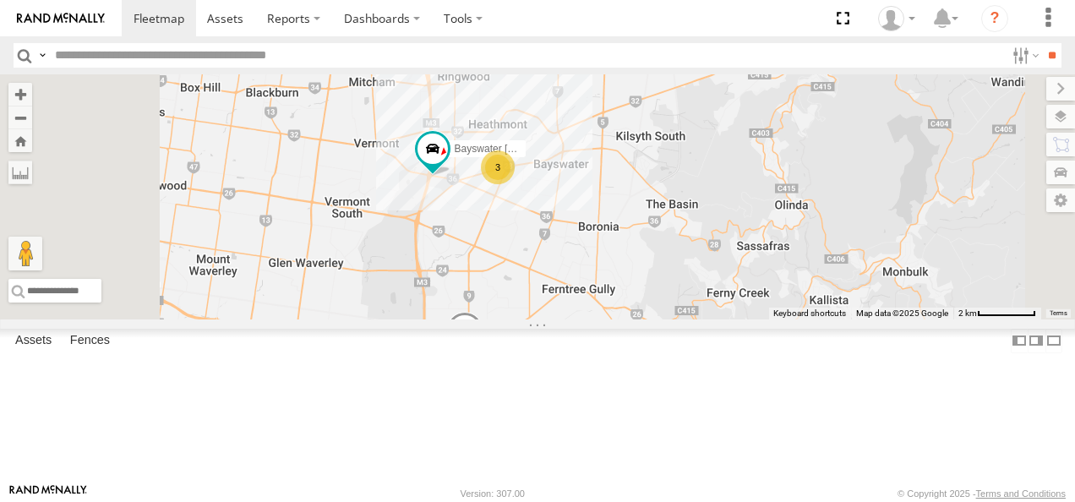
click at [484, 358] on span at bounding box center [464, 335] width 37 height 46
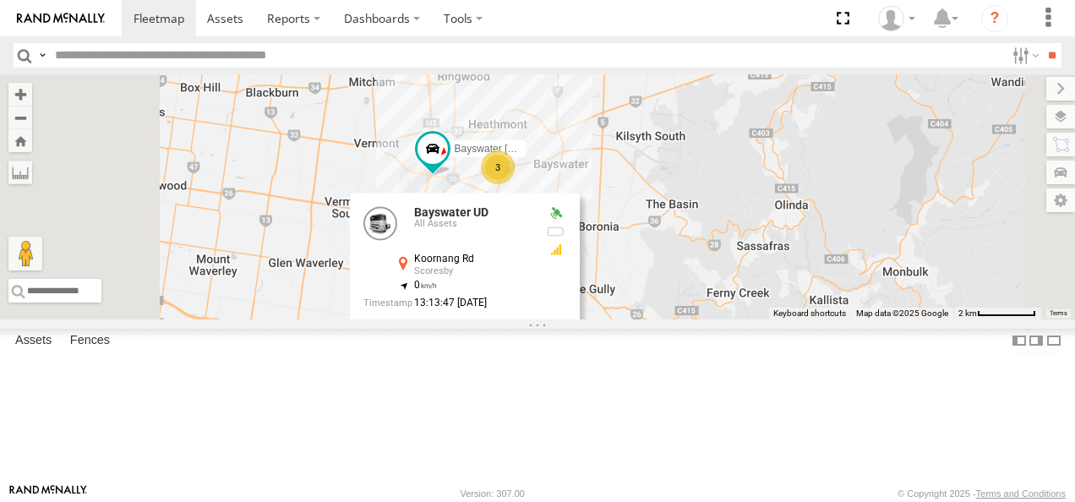
click at [728, 320] on div "Bendigo Isuzu FRR Westside UD Bayswater [PERSON_NAME] 3 Bayswater UD LDV T60Max…" at bounding box center [537, 196] width 1075 height 245
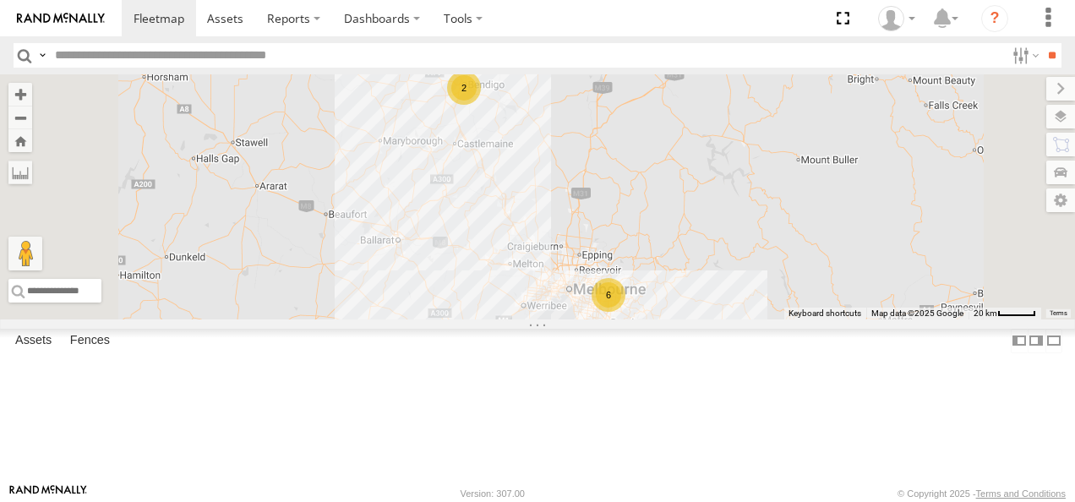
click at [626, 312] on div "6" at bounding box center [609, 295] width 34 height 34
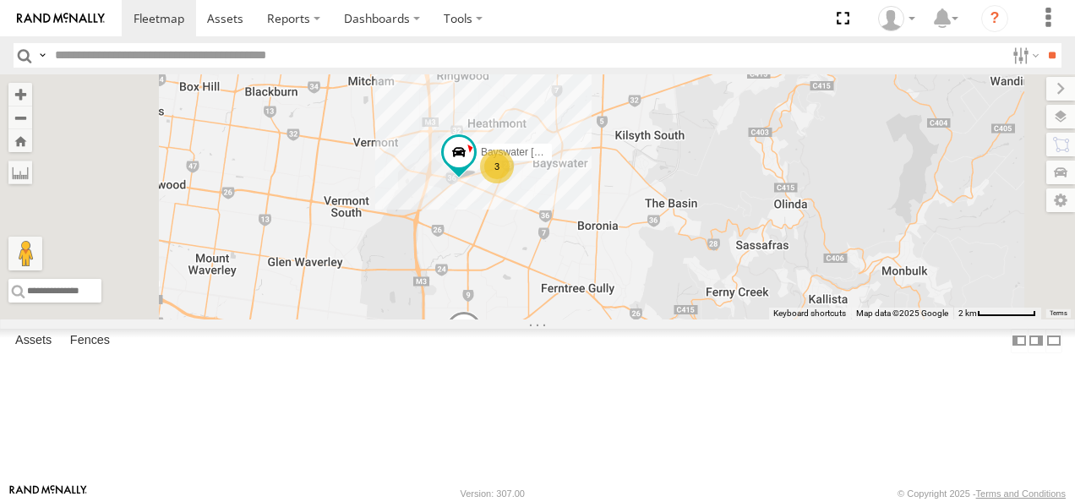
click at [514, 183] on div "3" at bounding box center [497, 167] width 34 height 34
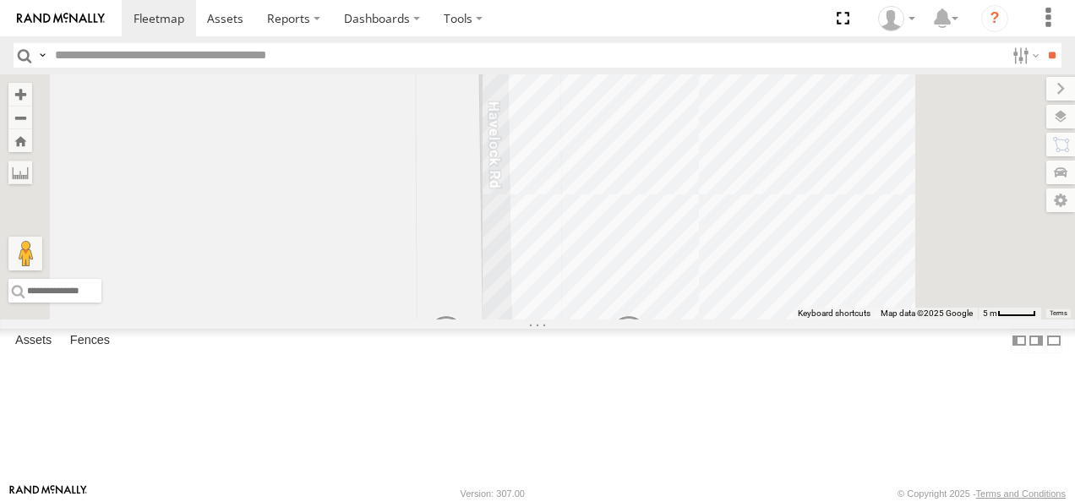
click at [649, 253] on div "Bayswater [PERSON_NAME] Bayswater UD LDV T60Max Westside Ute Bayswater Isuzu FR…" at bounding box center [537, 196] width 1075 height 245
click at [646, 254] on div "Bayswater [PERSON_NAME] Bayswater UD LDV T60Max Westside Ute Bayswater Isuzu FR…" at bounding box center [537, 196] width 1075 height 245
click at [32, 119] on button "Zoom out" at bounding box center [20, 118] width 24 height 24
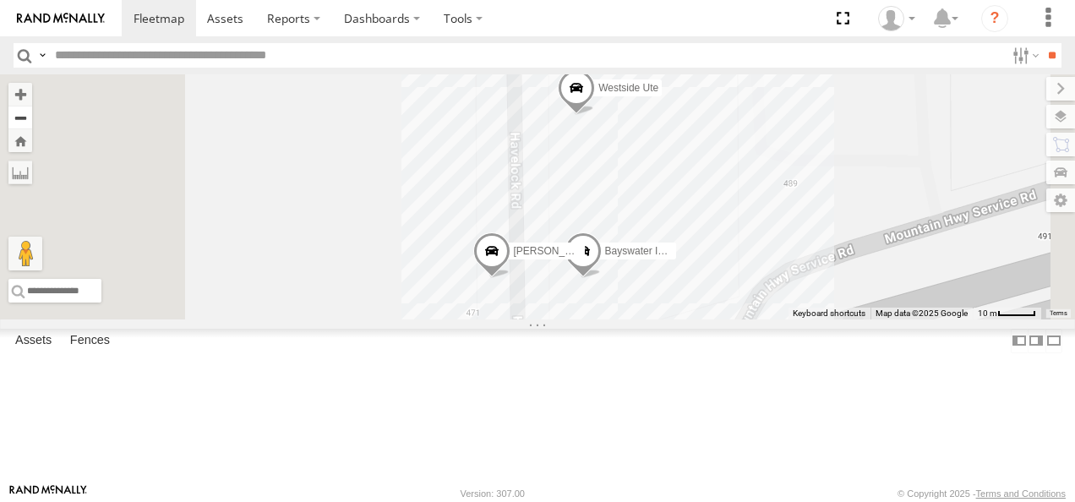
click at [32, 120] on button "Zoom out" at bounding box center [20, 118] width 24 height 24
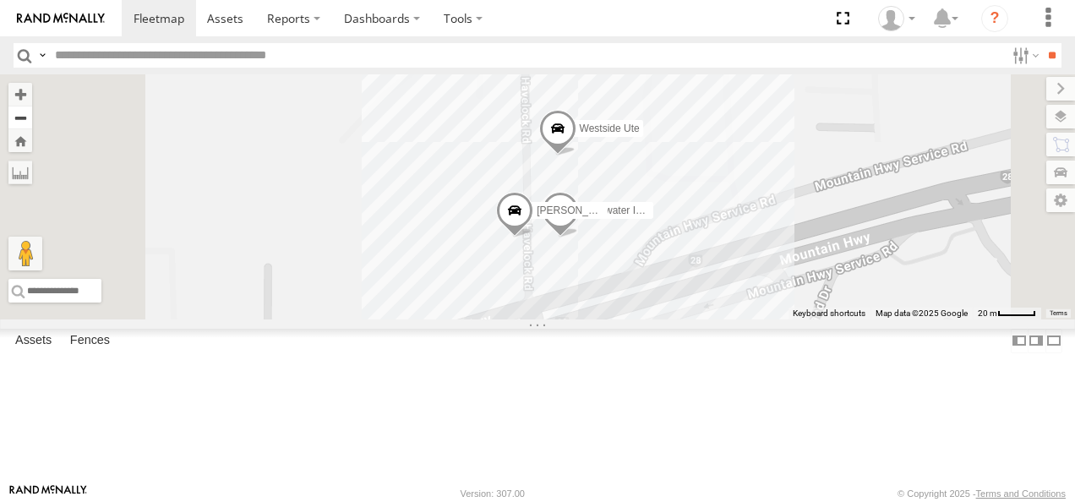
click at [32, 120] on button "Zoom out" at bounding box center [20, 118] width 24 height 24
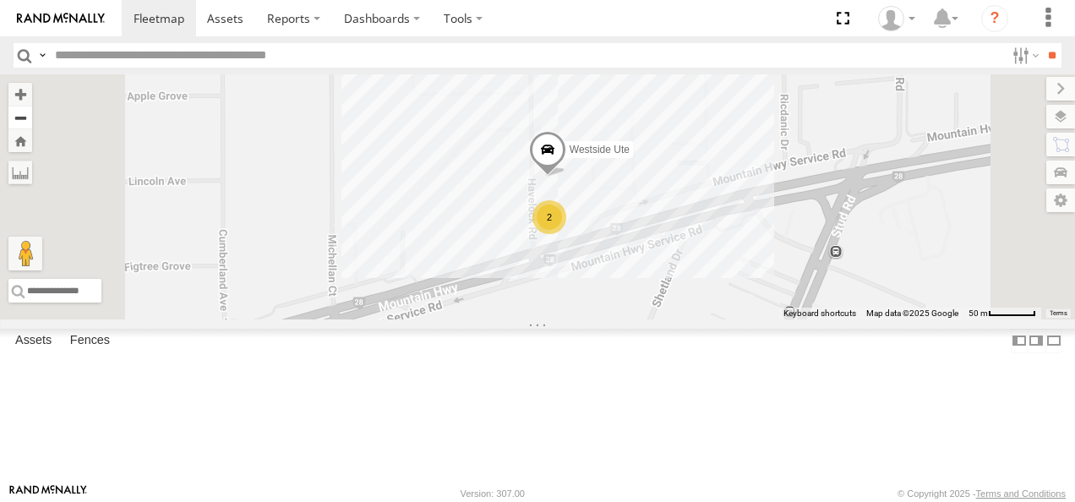
click at [32, 120] on button "Zoom out" at bounding box center [20, 118] width 24 height 24
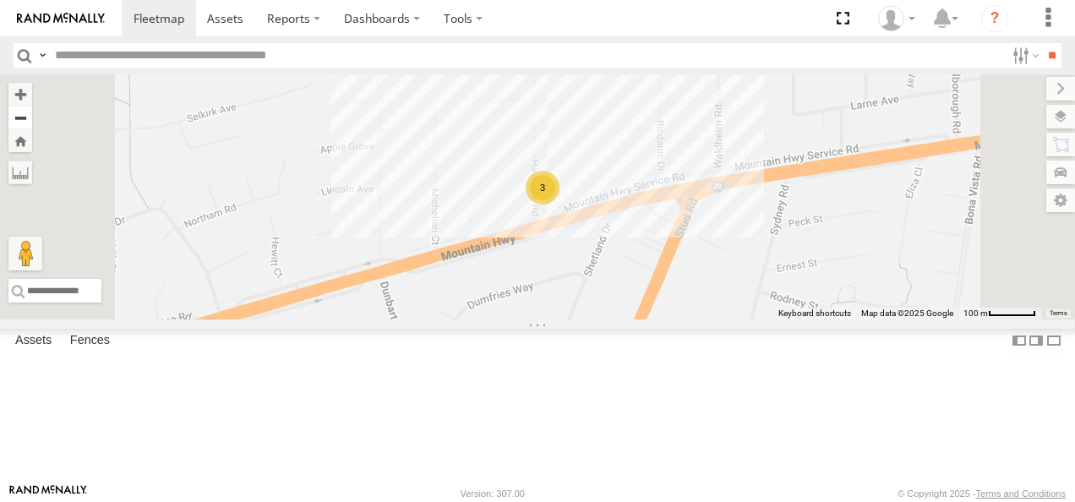
click at [32, 120] on button "Zoom out" at bounding box center [20, 118] width 24 height 24
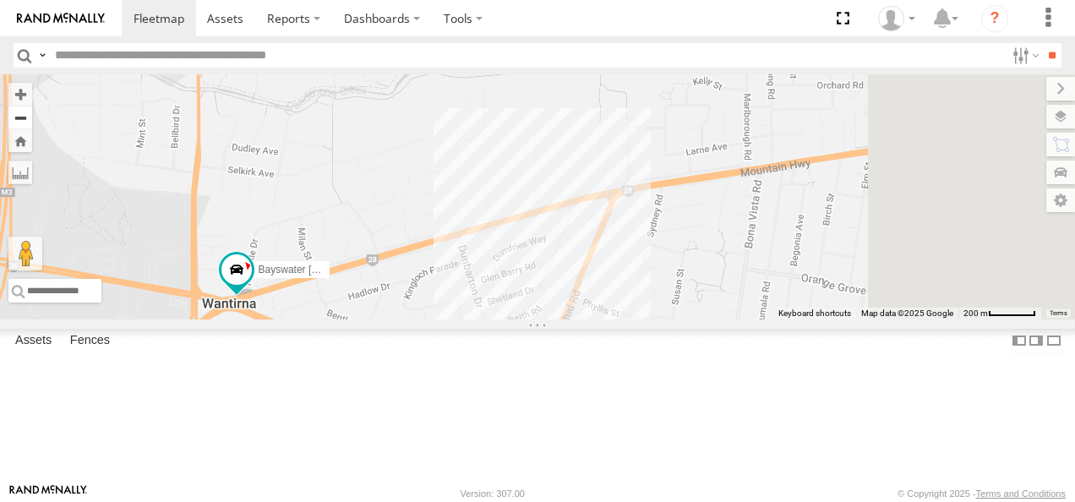
click at [32, 120] on button "Zoom out" at bounding box center [20, 118] width 24 height 24
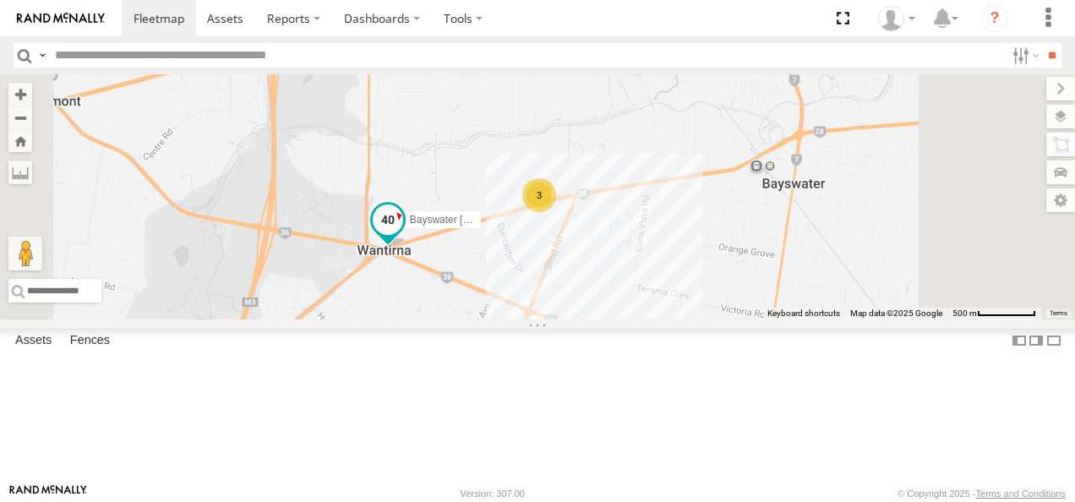
click at [403, 236] on span at bounding box center [388, 220] width 30 height 30
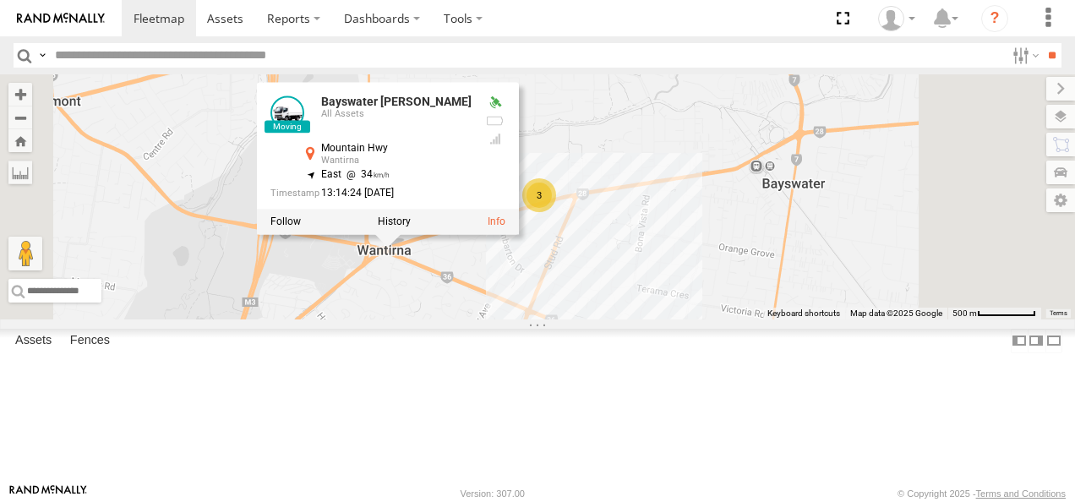
click at [696, 320] on div "Bayswater [PERSON_NAME] Bayswater UD LDV T60Max 3 Bayswater [PERSON_NAME] All […" at bounding box center [537, 196] width 1075 height 245
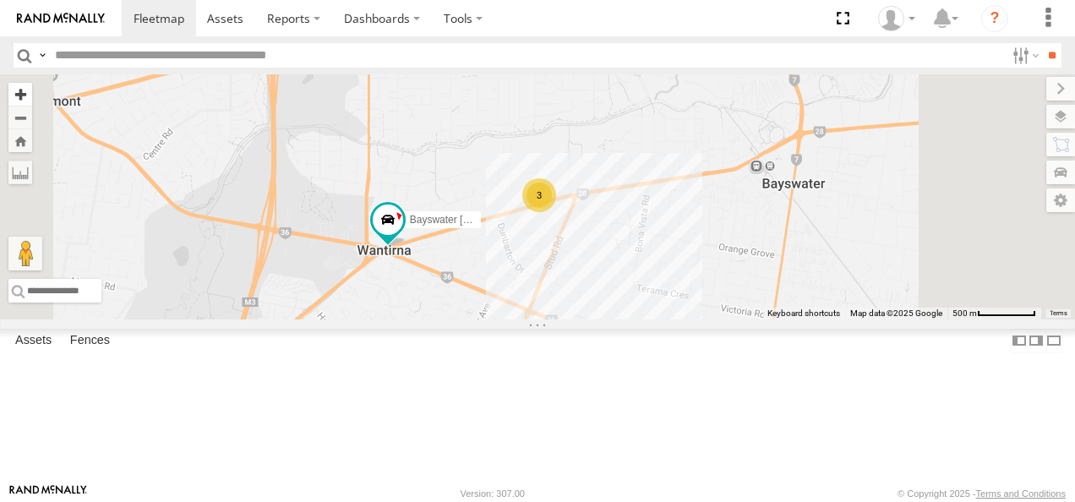
click at [32, 91] on button "Zoom in" at bounding box center [20, 94] width 24 height 23
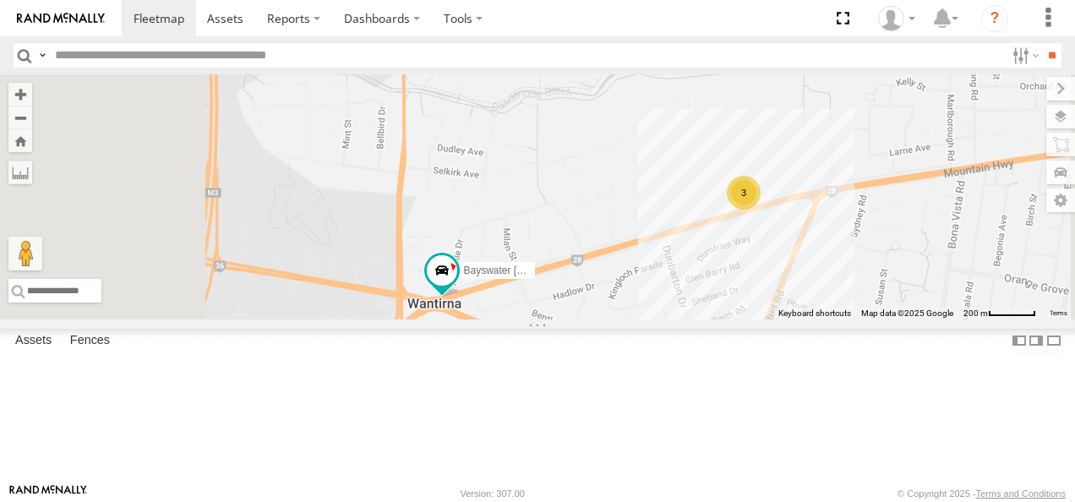
drag, startPoint x: 568, startPoint y: 389, endPoint x: 772, endPoint y: 387, distance: 203.7
click at [772, 320] on div "Bayswater [PERSON_NAME] Bayswater UD LDV T60Max 3" at bounding box center [537, 196] width 1075 height 245
click at [32, 117] on button "Zoom out" at bounding box center [20, 118] width 24 height 24
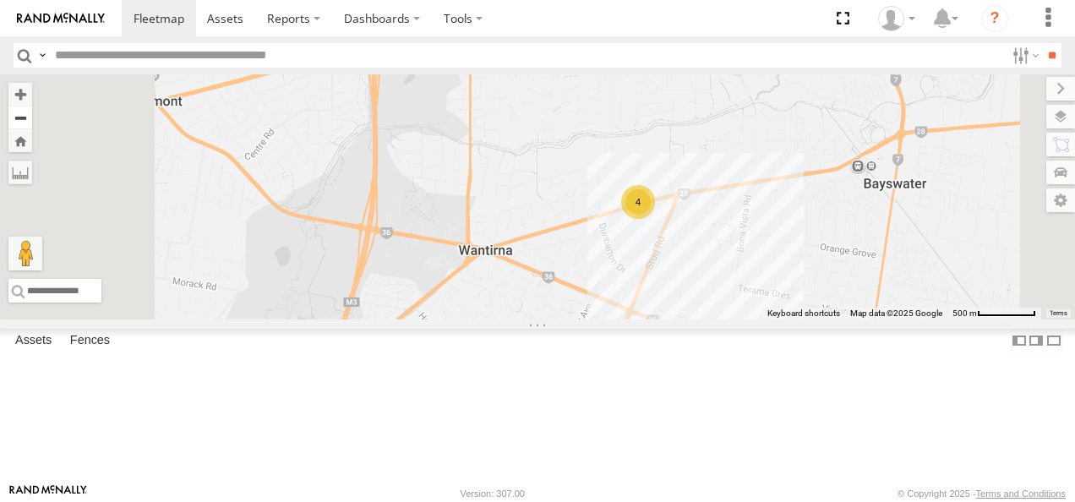
click at [32, 117] on button "Zoom out" at bounding box center [20, 118] width 24 height 24
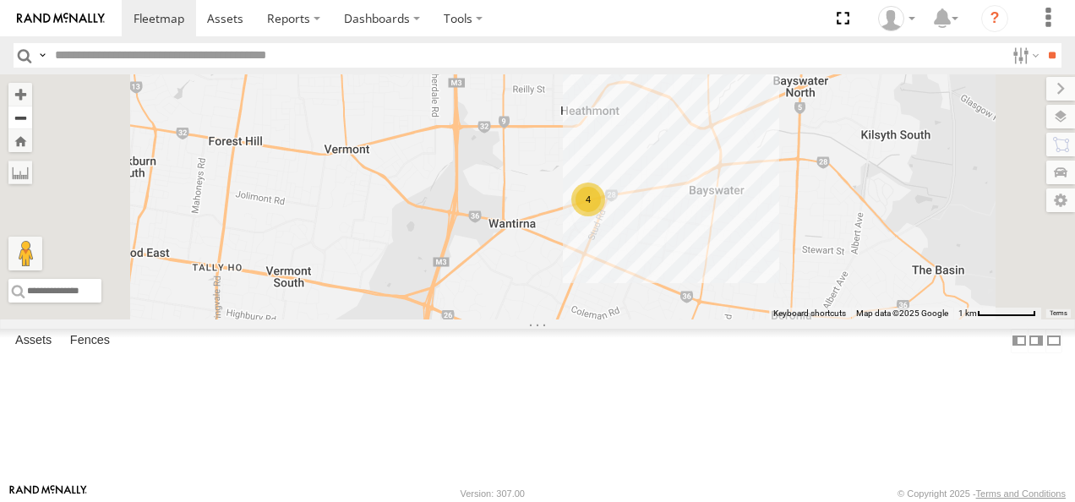
click at [32, 117] on button "Zoom out" at bounding box center [20, 118] width 24 height 24
